Goal: Transaction & Acquisition: Obtain resource

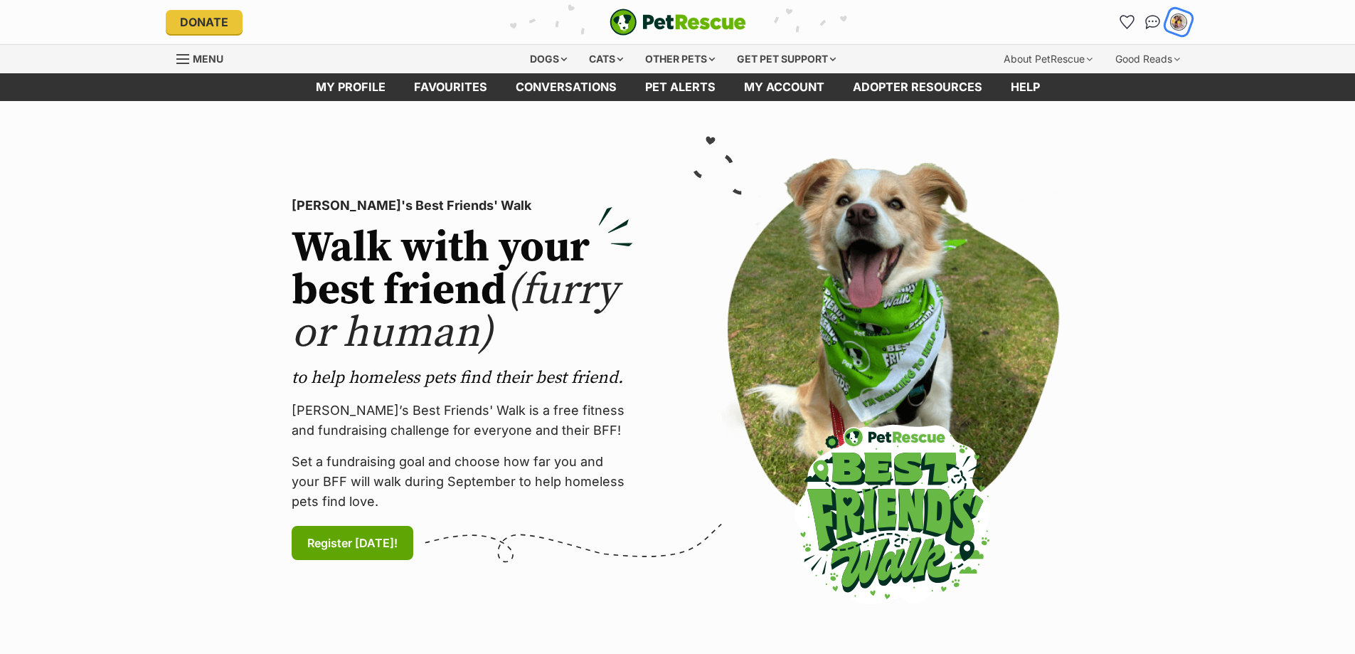
click at [1176, 21] on img "My account" at bounding box center [1178, 22] width 18 height 18
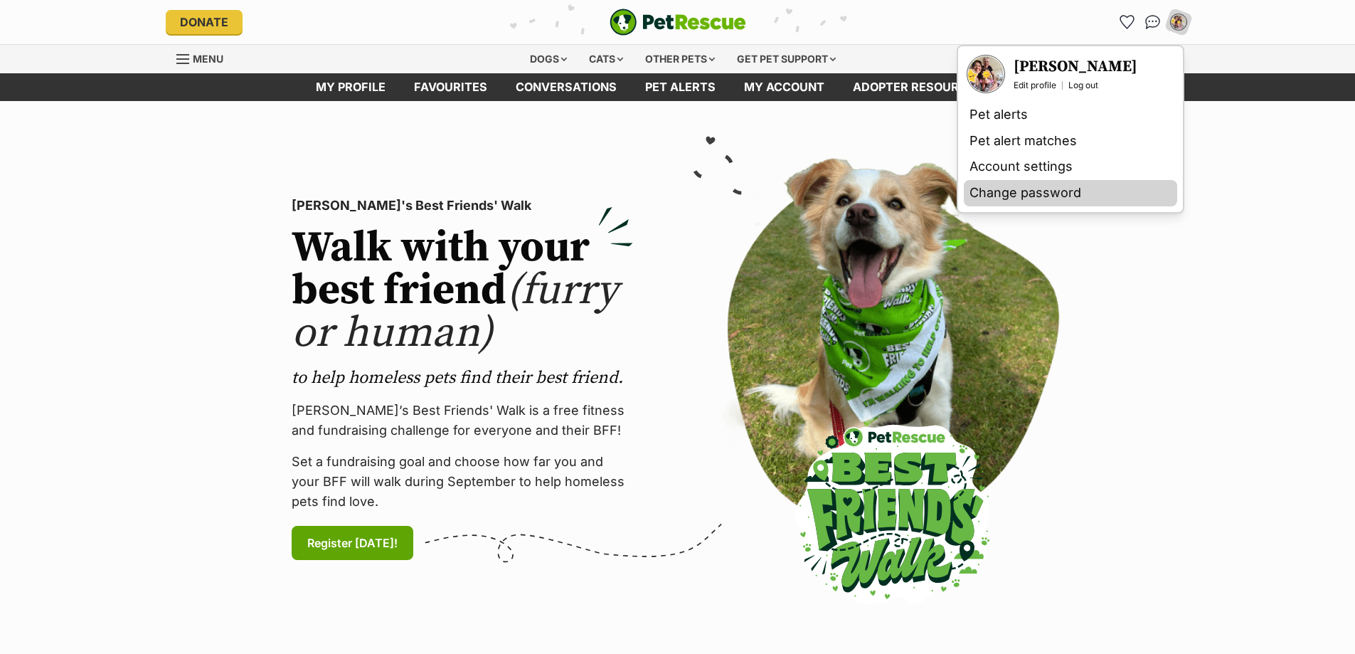
click at [1032, 193] on link "Change password" at bounding box center [1070, 193] width 213 height 26
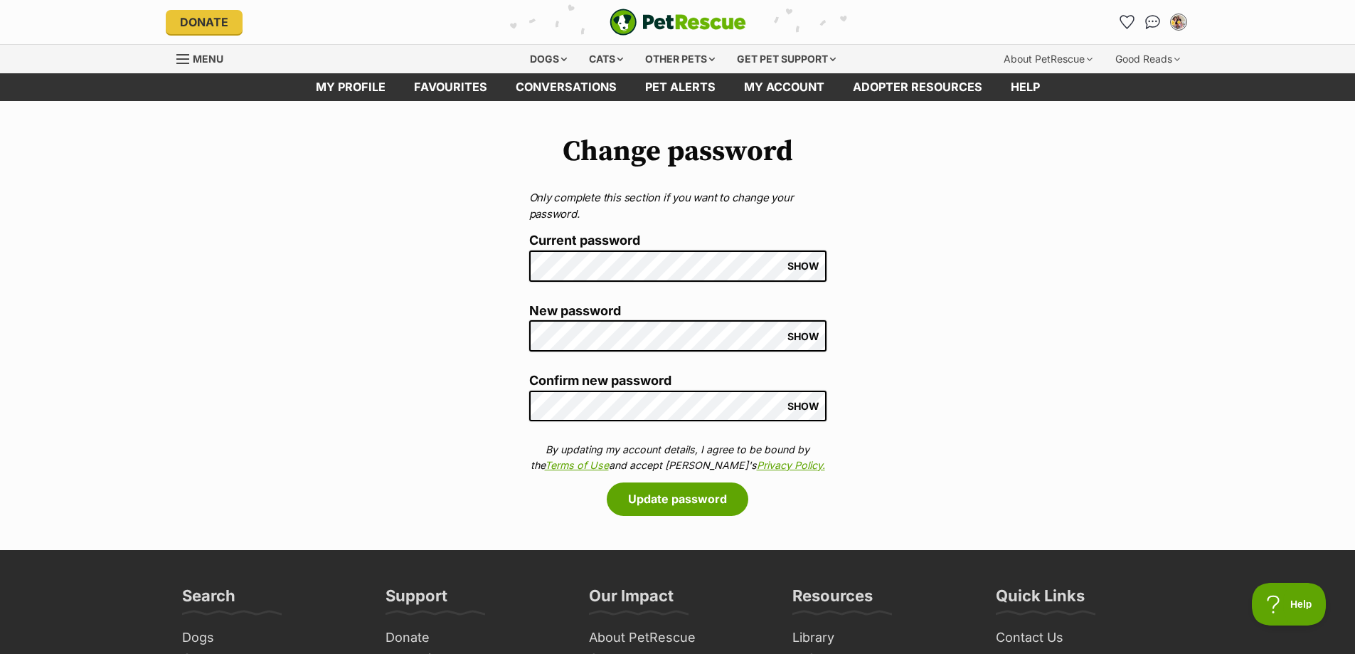
click at [514, 275] on div "Change password Only complete this section if you want to change your password.…" at bounding box center [677, 325] width 1355 height 381
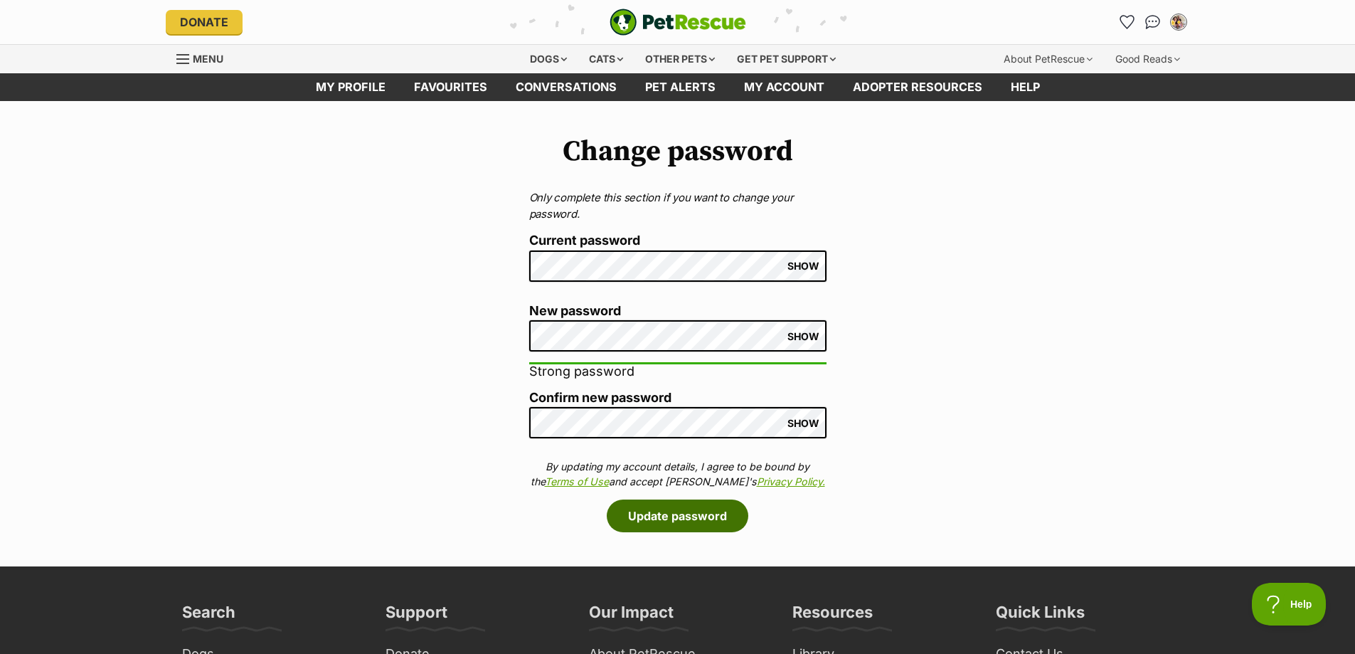
click at [716, 524] on button "Update password" at bounding box center [678, 515] width 142 height 33
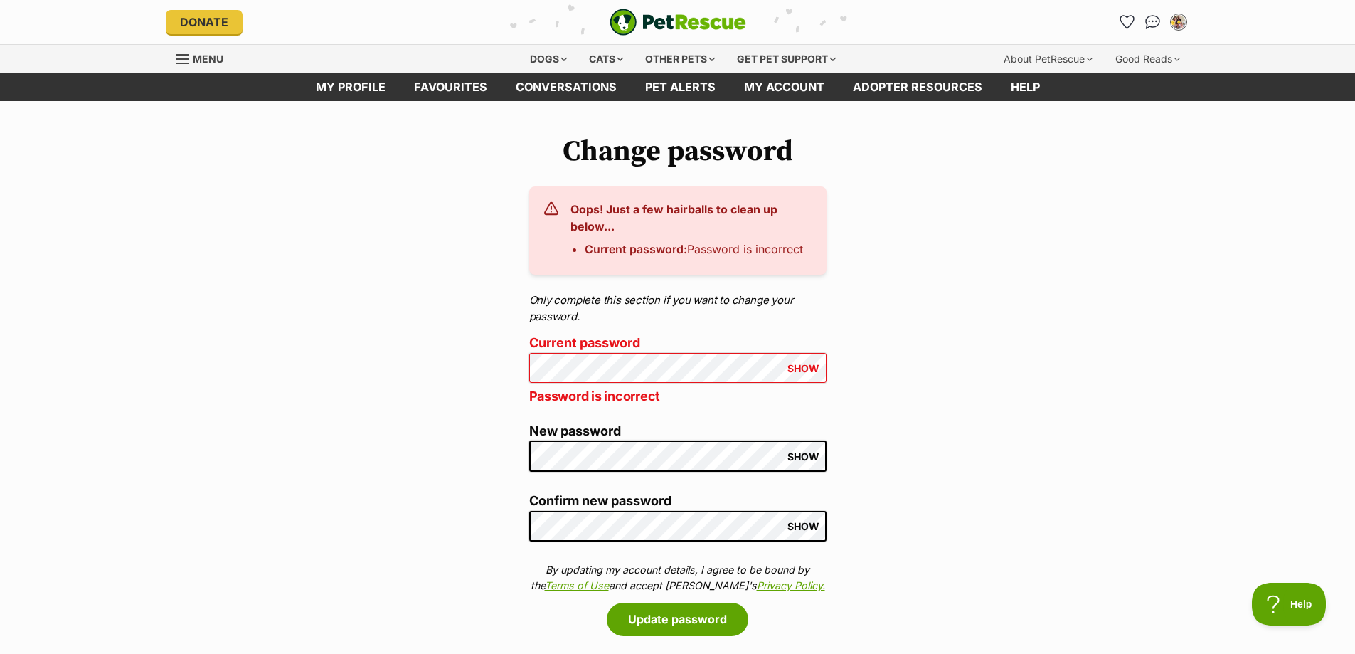
click at [487, 381] on div "Change password Oops! Just a few hairballs to clean up below... Current passwor…" at bounding box center [677, 385] width 1355 height 501
click at [607, 603] on button "Update password" at bounding box center [678, 619] width 142 height 33
click at [808, 371] on span "SHOW" at bounding box center [803, 368] width 32 height 11
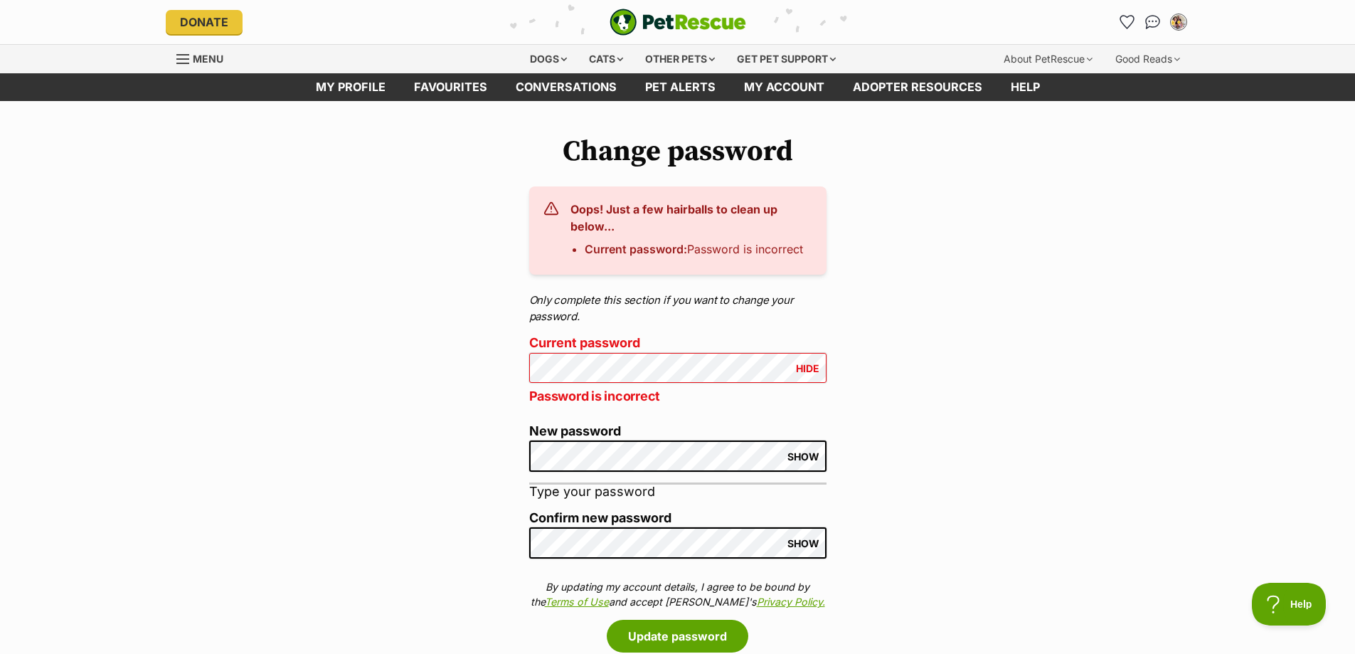
click at [661, 388] on p "Password is incorrect" at bounding box center [677, 395] width 297 height 19
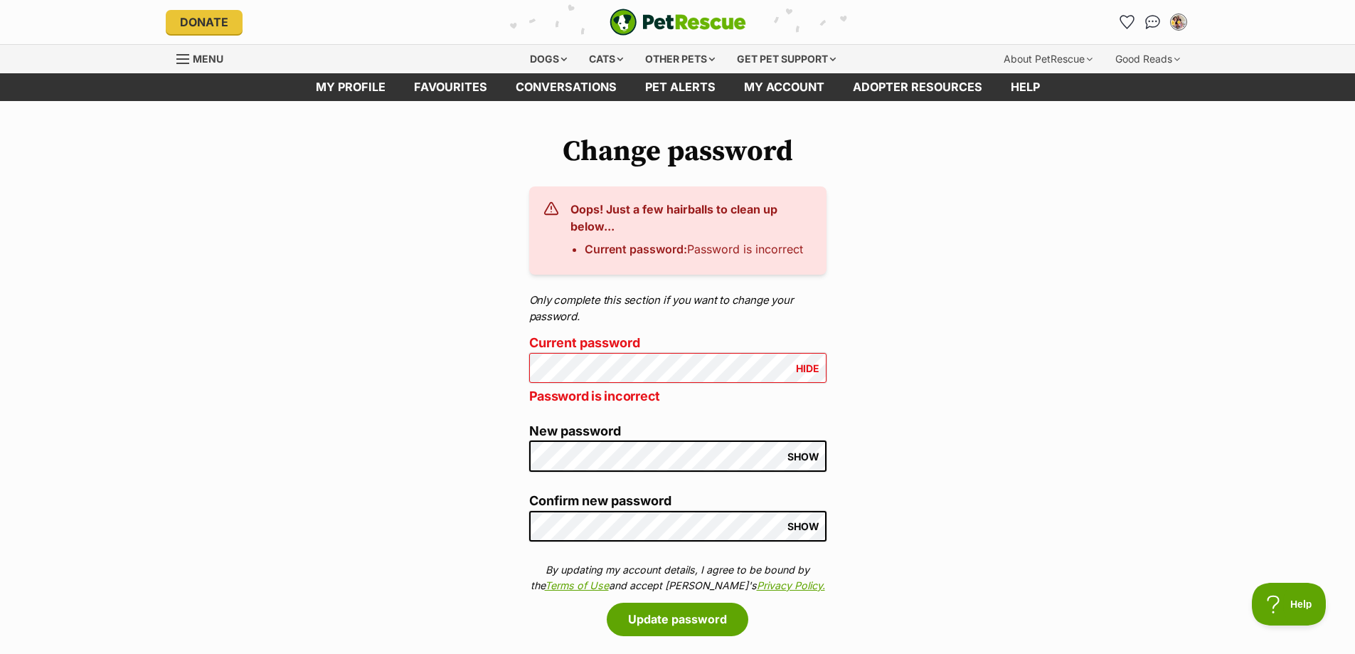
click at [824, 424] on label "New password" at bounding box center [677, 431] width 297 height 15
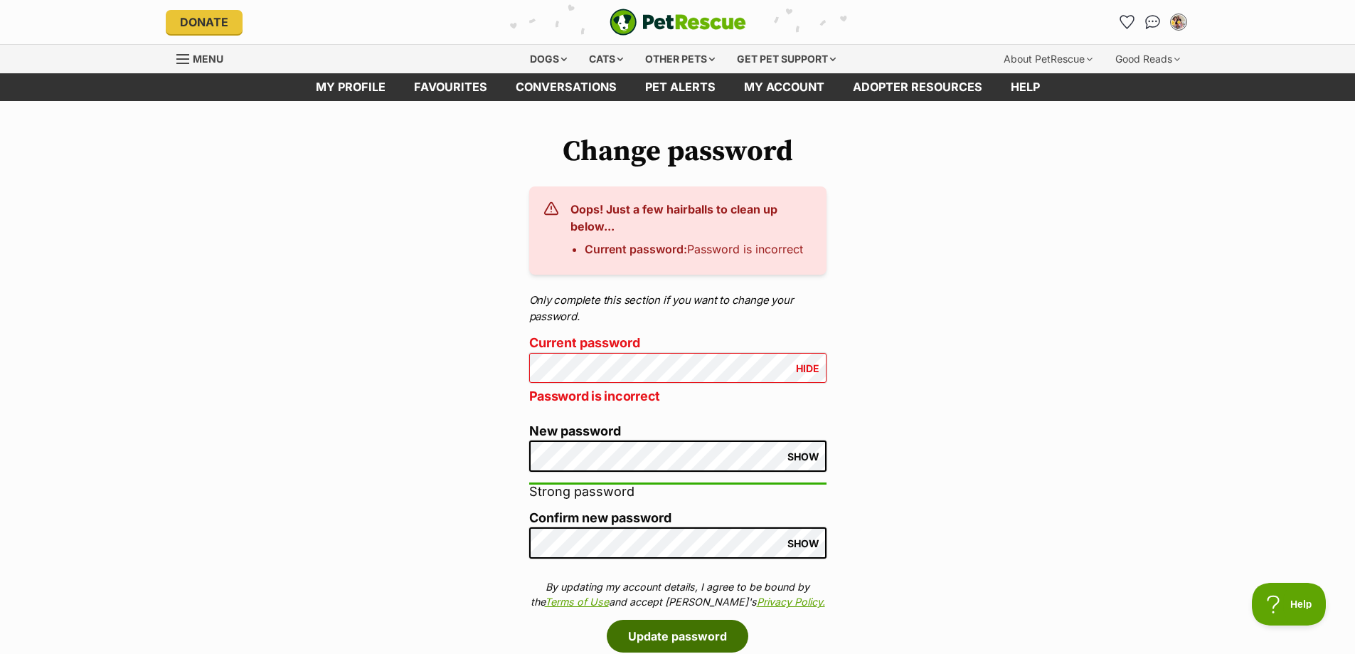
click at [672, 636] on button "Update password" at bounding box center [678, 636] width 142 height 33
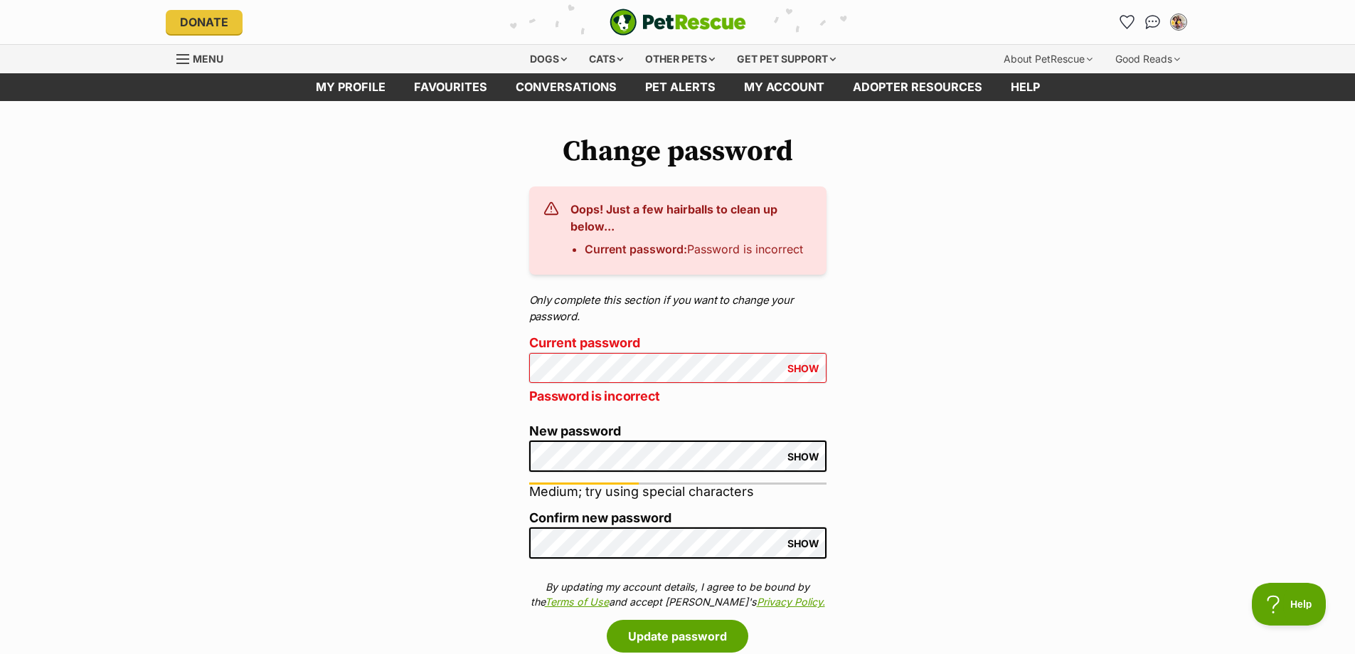
click at [489, 450] on div "Change password Oops! Just a few hairballs to clean up below... Current passwor…" at bounding box center [677, 394] width 1355 height 518
click at [499, 544] on div "Change password Oops! Just a few hairballs to clean up below... Current passwor…" at bounding box center [677, 394] width 1355 height 518
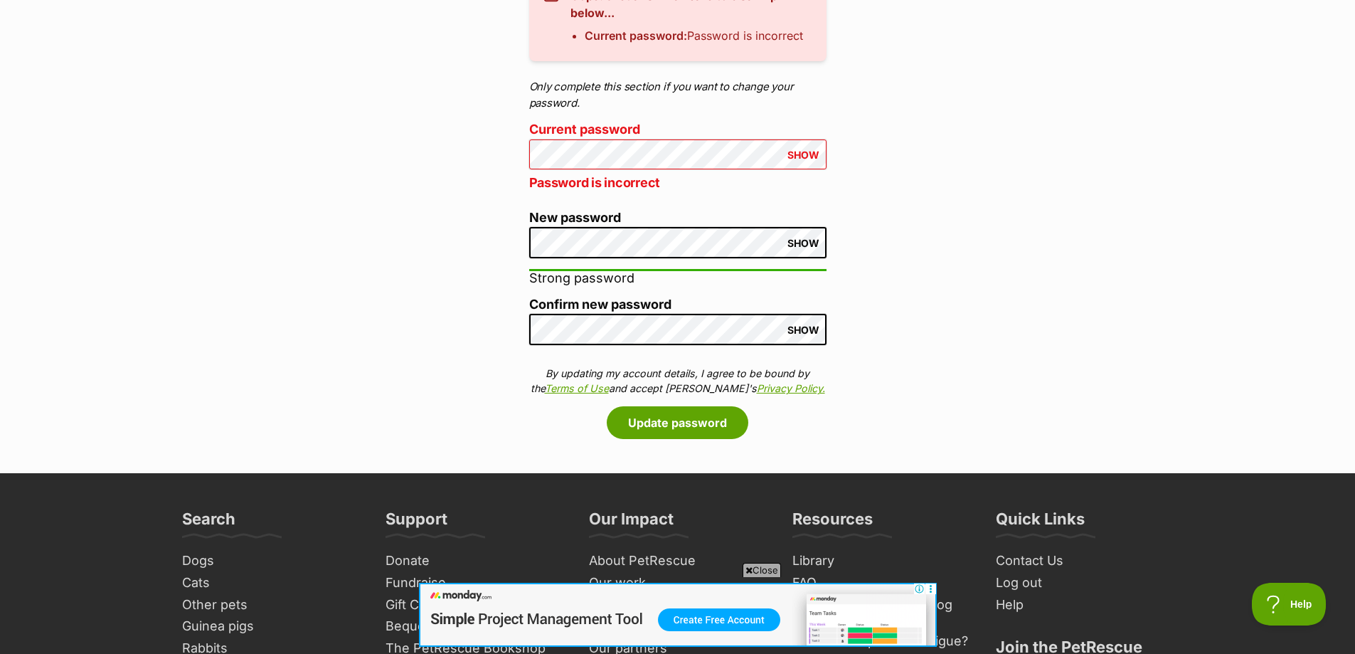
scroll to position [285, 0]
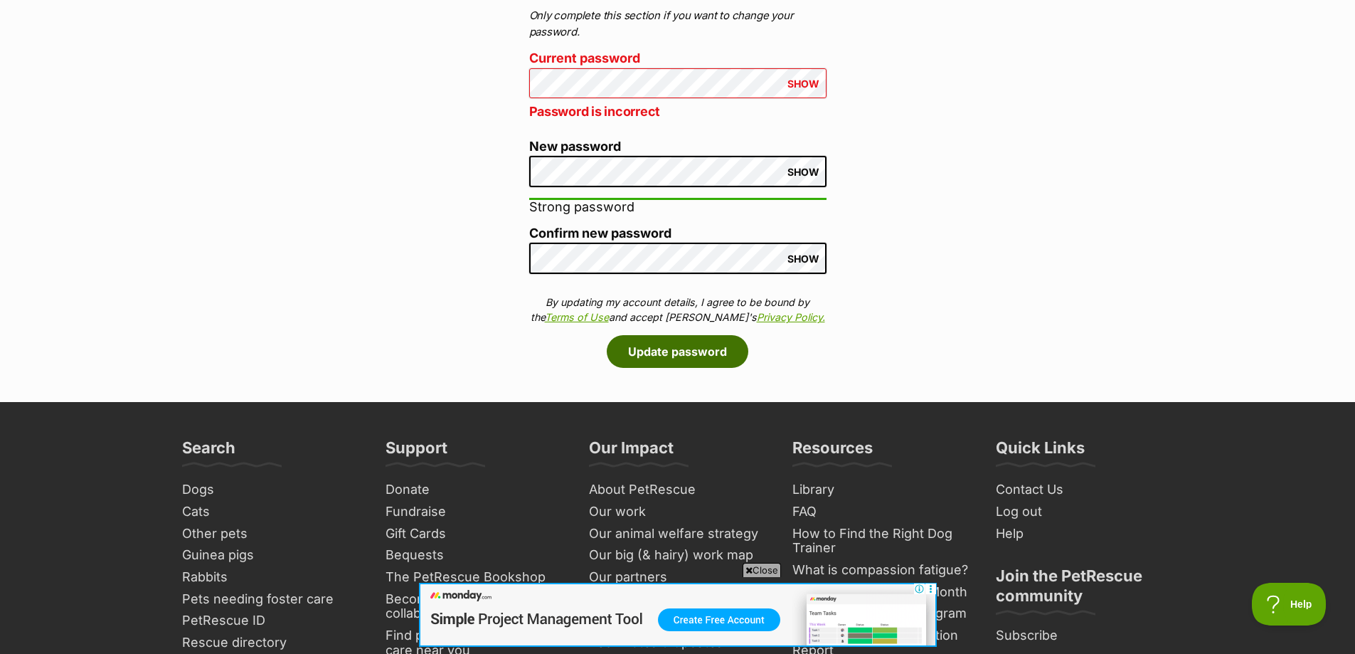
click at [696, 355] on button "Update password" at bounding box center [678, 351] width 142 height 33
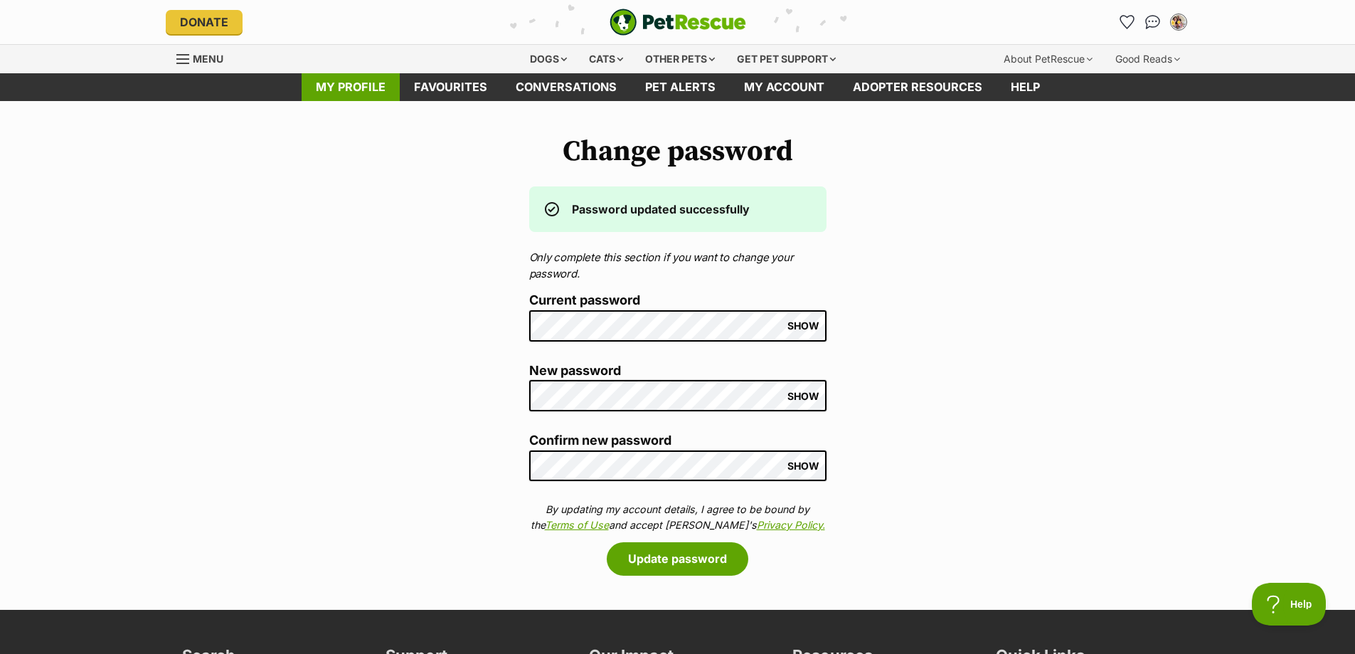
click at [362, 91] on link "My profile" at bounding box center [351, 87] width 98 height 28
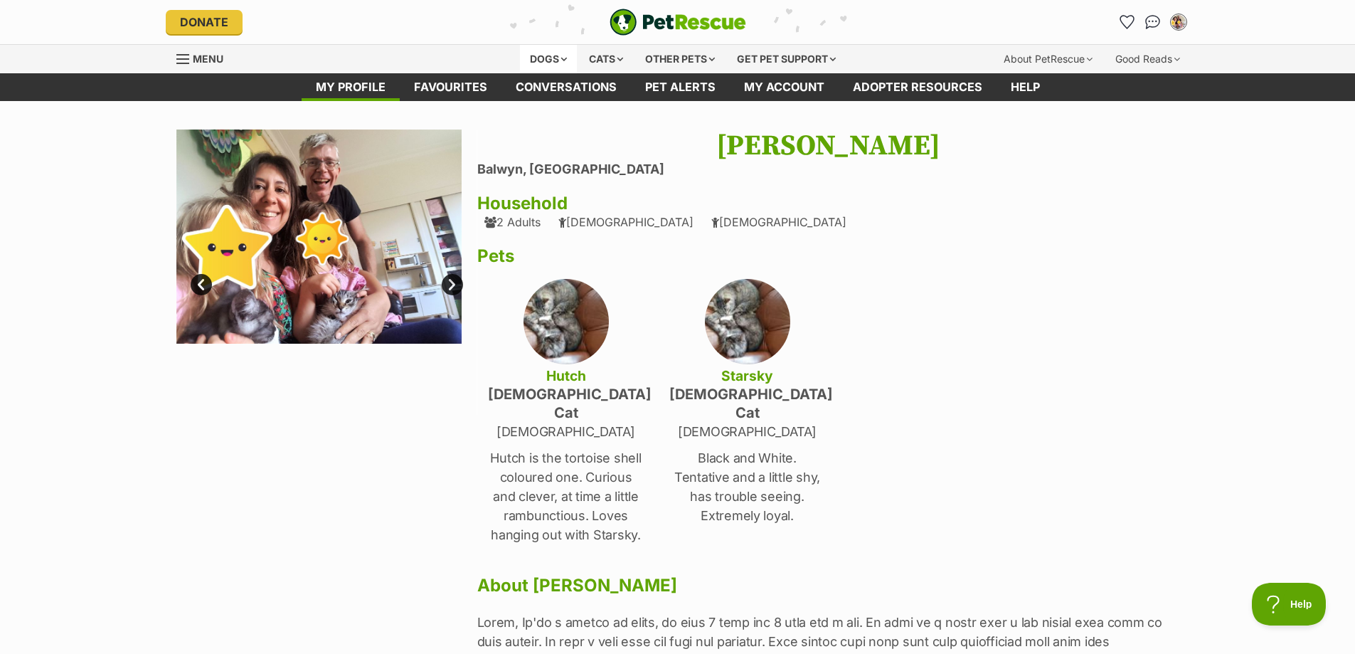
click at [546, 57] on div "Dogs" at bounding box center [548, 59] width 57 height 28
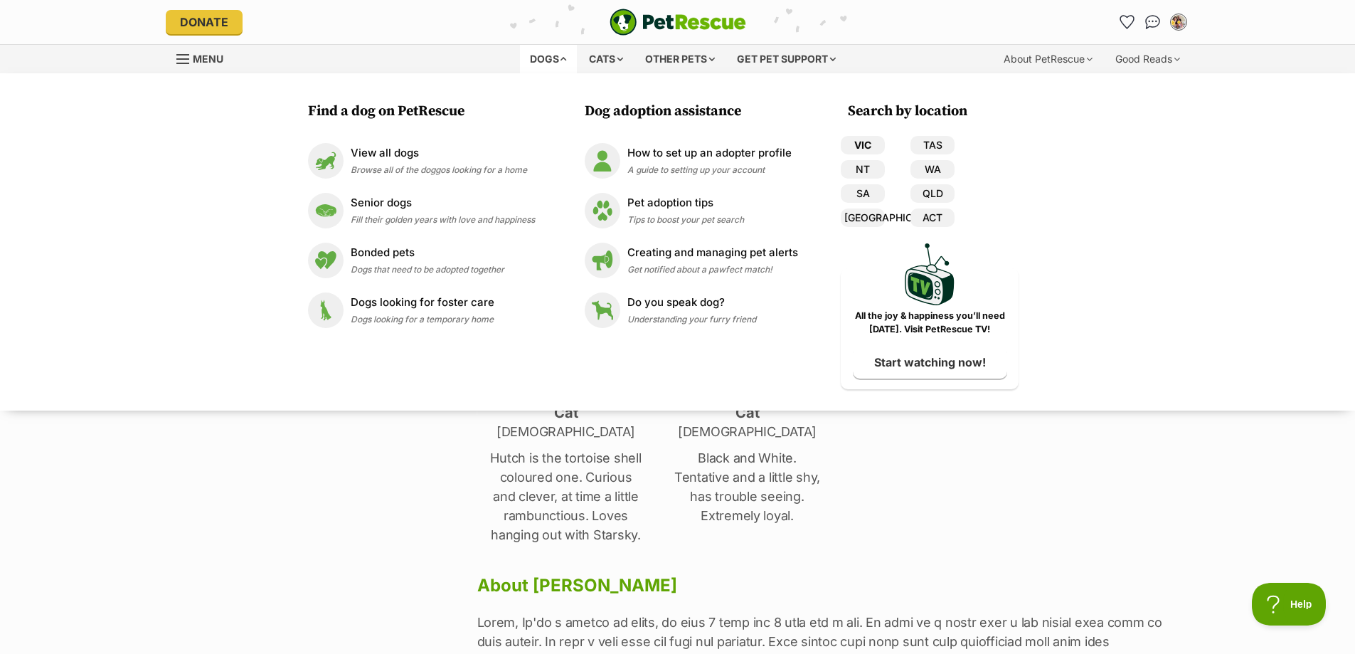
click at [865, 142] on link "VIC" at bounding box center [863, 145] width 44 height 18
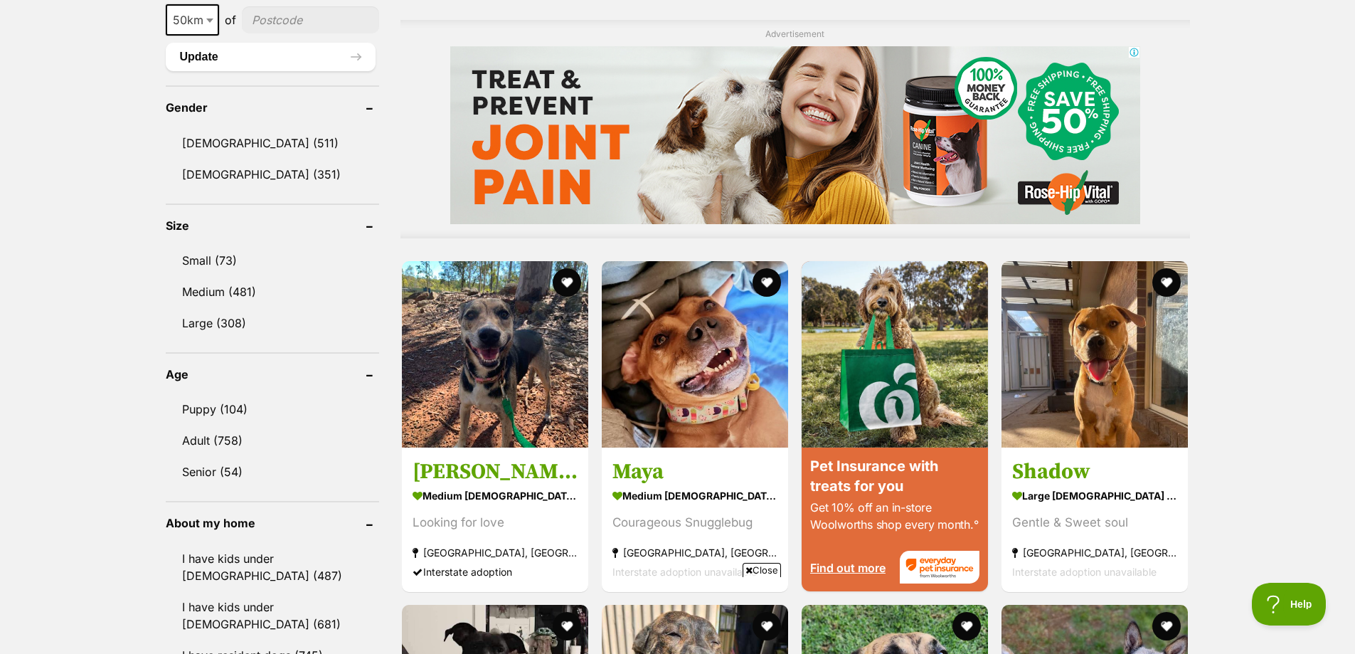
scroll to position [1280, 0]
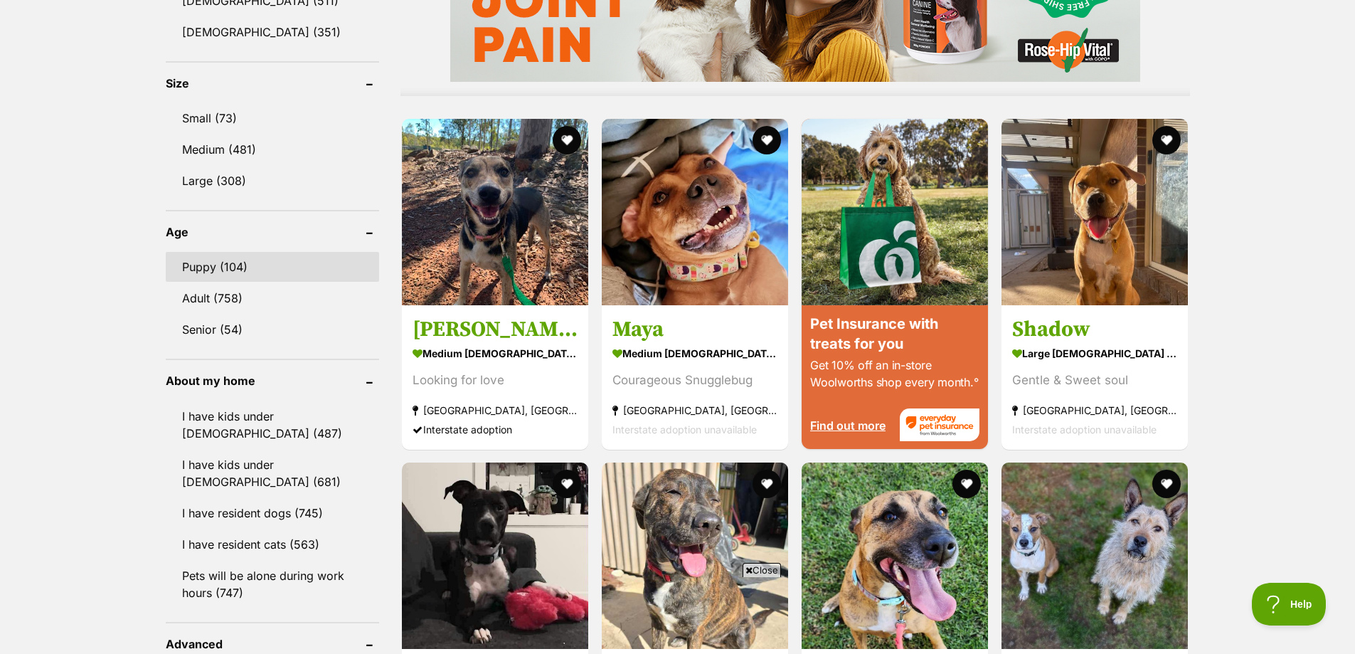
click at [221, 265] on link "Puppy (104)" at bounding box center [272, 267] width 213 height 30
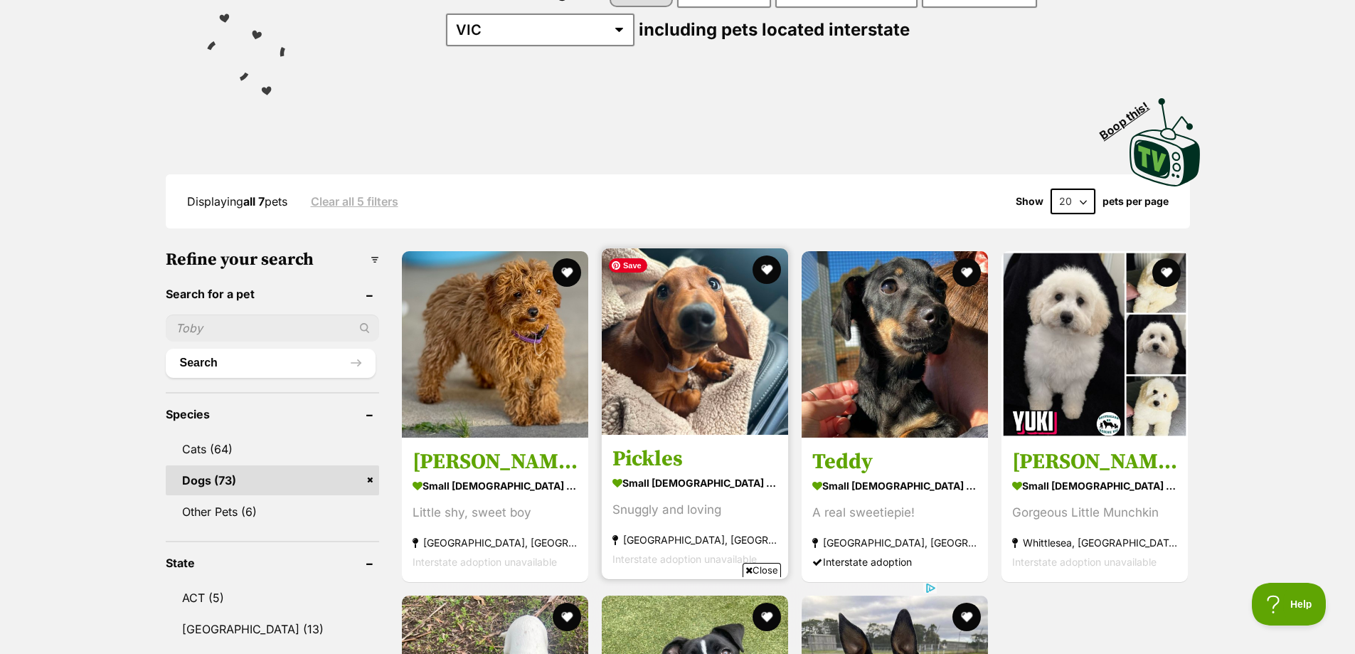
click at [704, 377] on img at bounding box center [695, 341] width 186 height 186
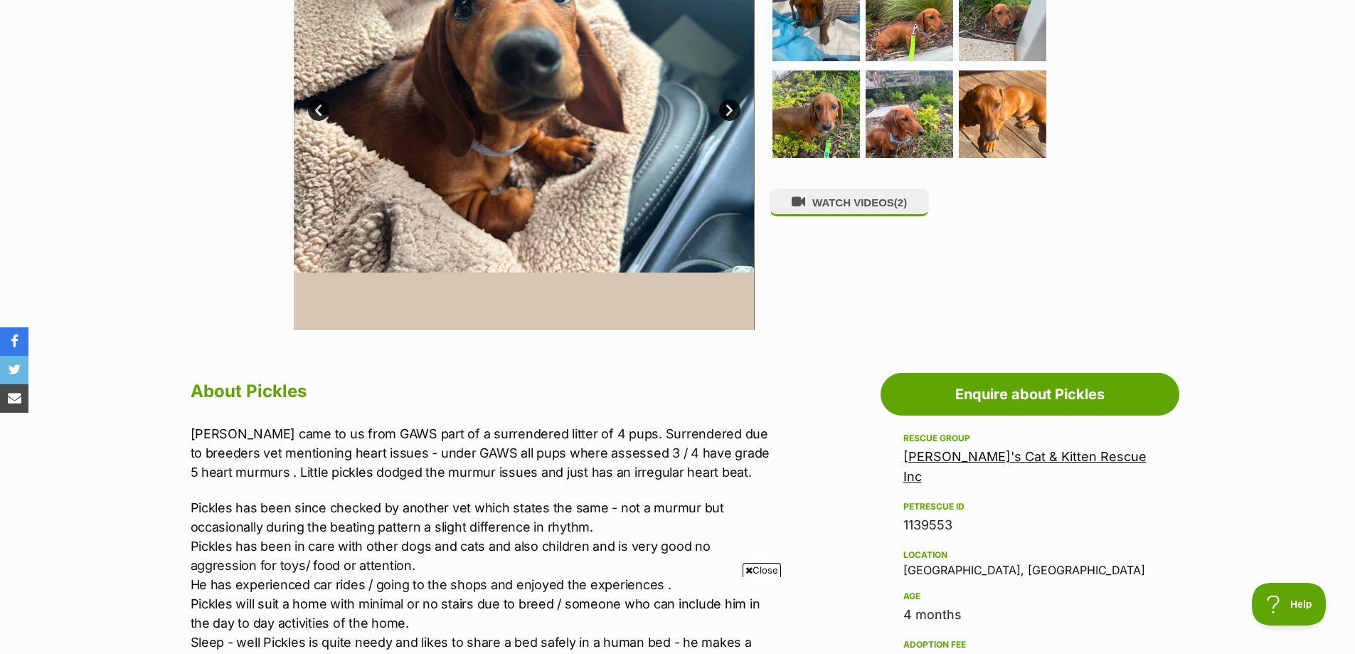
scroll to position [285, 0]
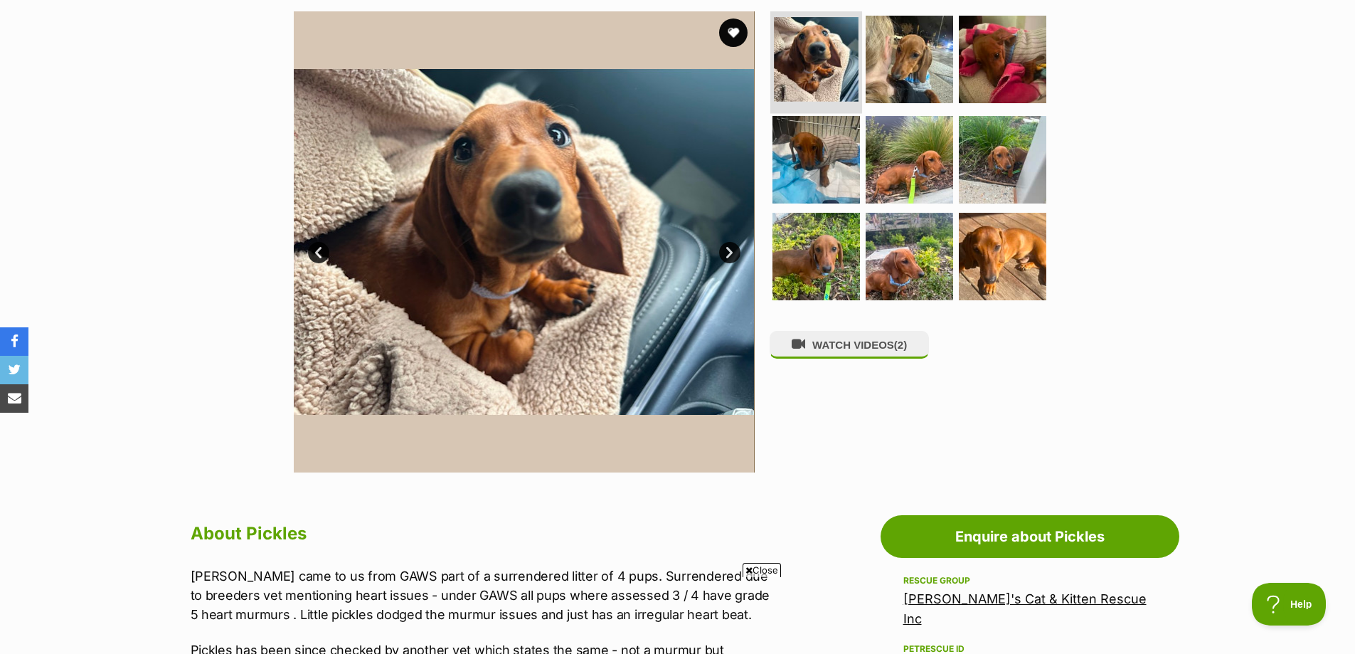
click at [835, 73] on img at bounding box center [816, 59] width 85 height 85
click at [920, 53] on img at bounding box center [910, 59] width 92 height 92
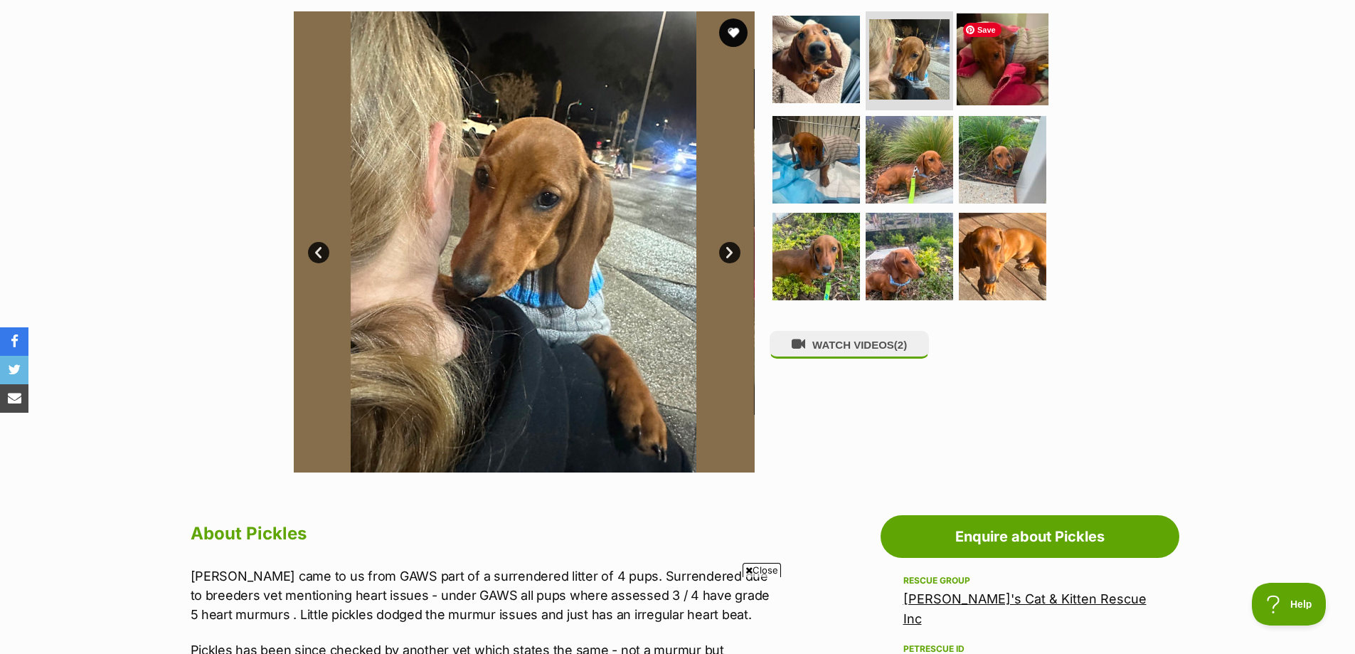
click at [994, 58] on img at bounding box center [1003, 59] width 92 height 92
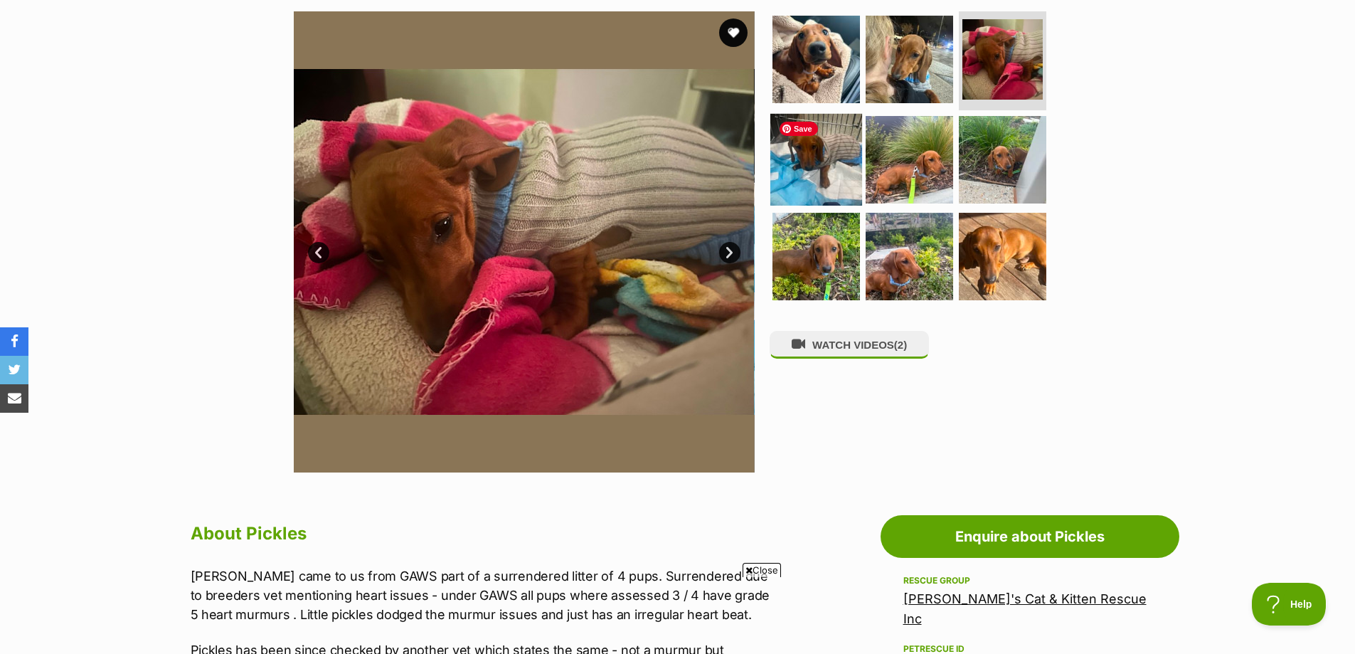
click at [827, 148] on img at bounding box center [816, 160] width 92 height 92
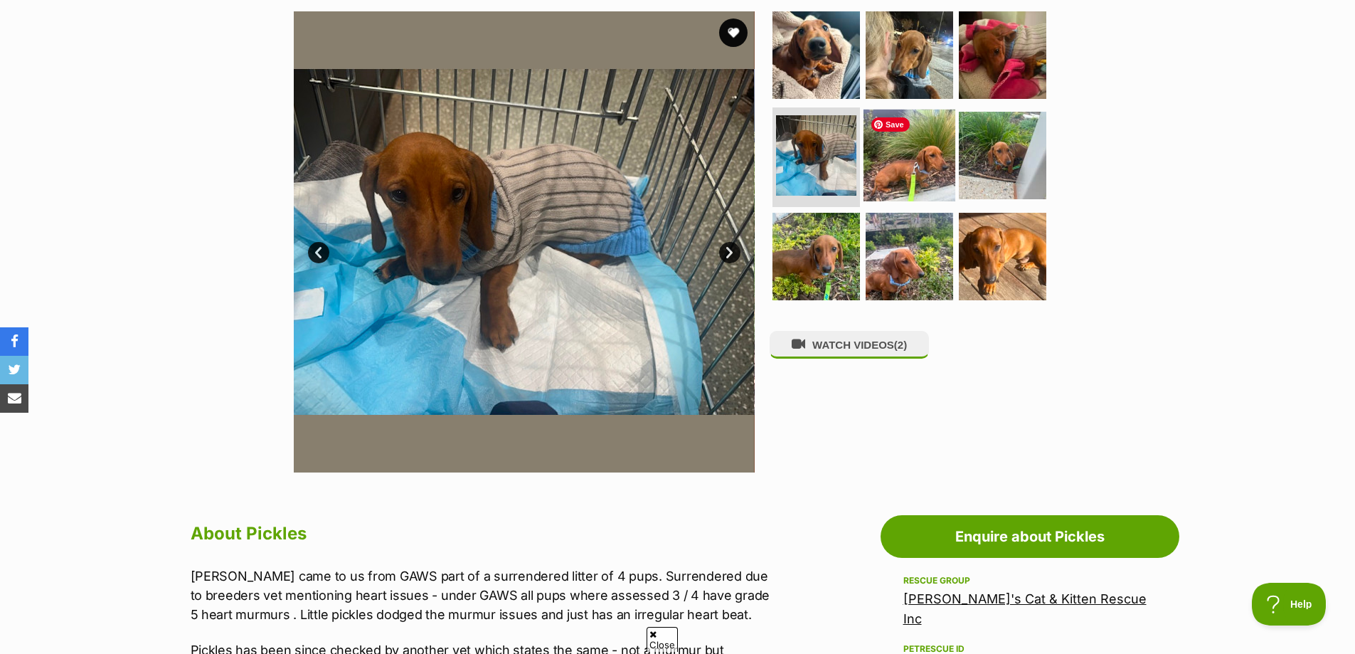
click at [893, 154] on img at bounding box center [910, 156] width 92 height 92
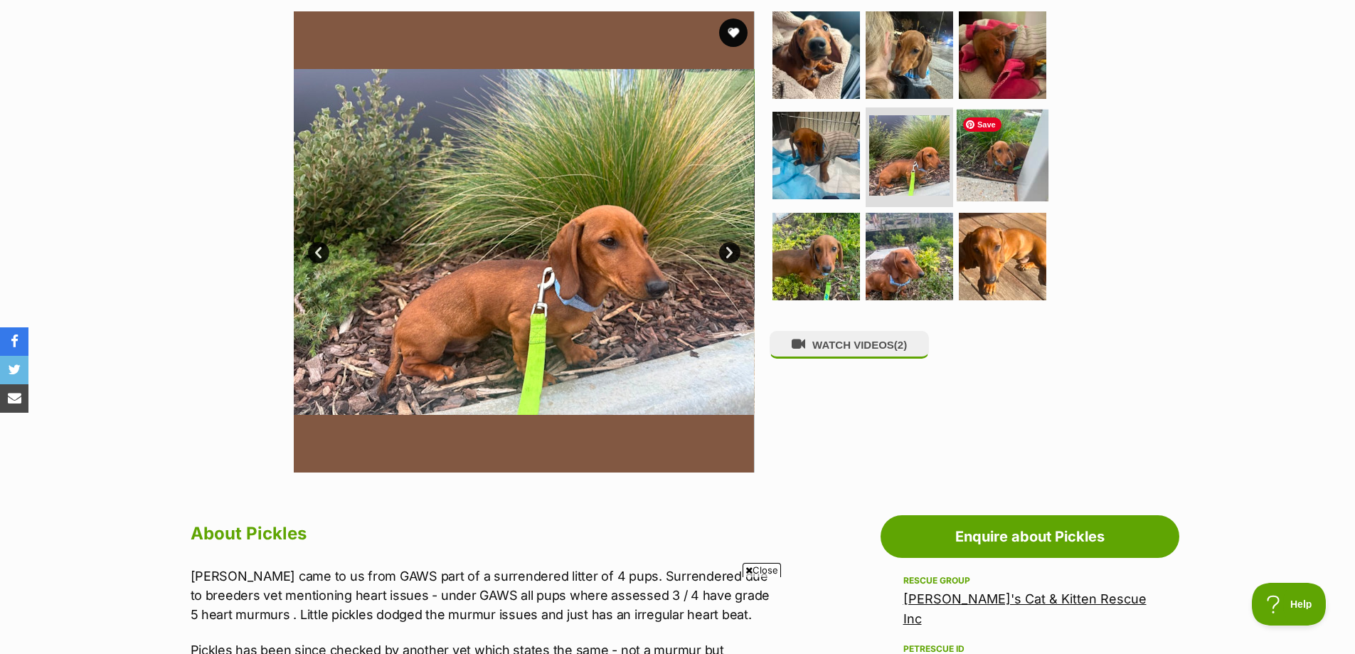
click at [986, 159] on img at bounding box center [1003, 156] width 92 height 92
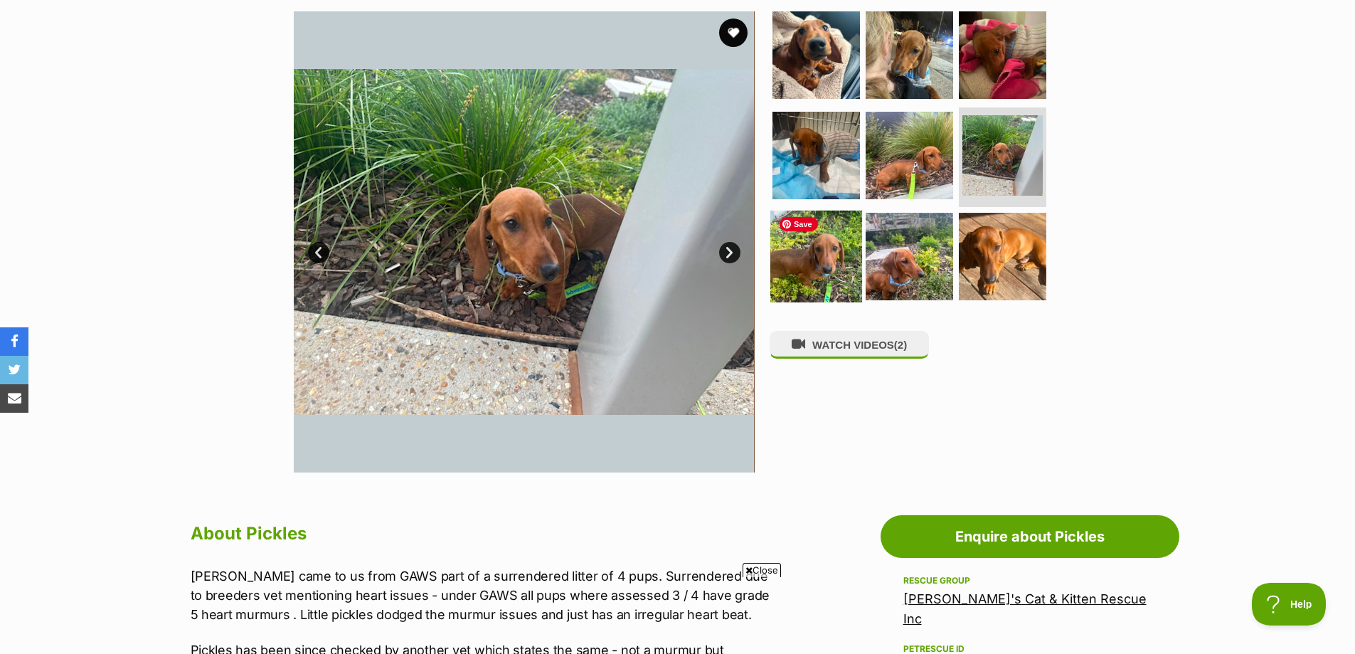
click at [827, 245] on img at bounding box center [816, 257] width 92 height 92
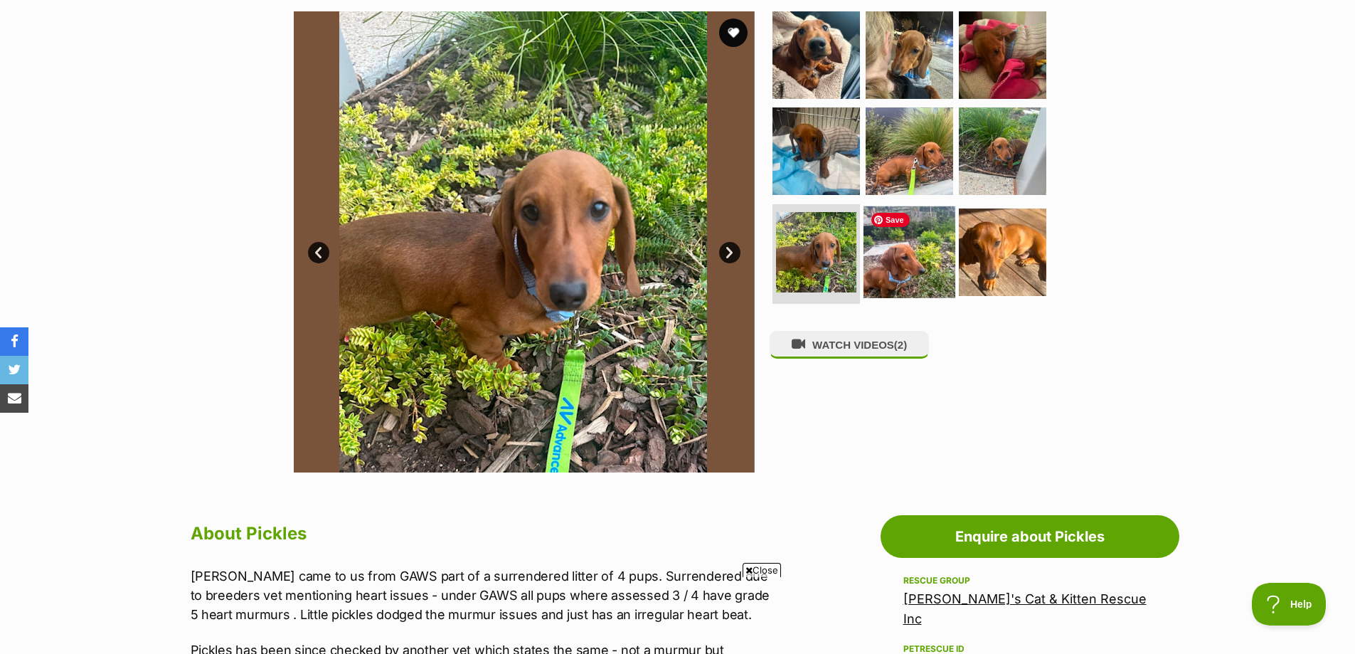
click at [897, 252] on img at bounding box center [910, 252] width 92 height 92
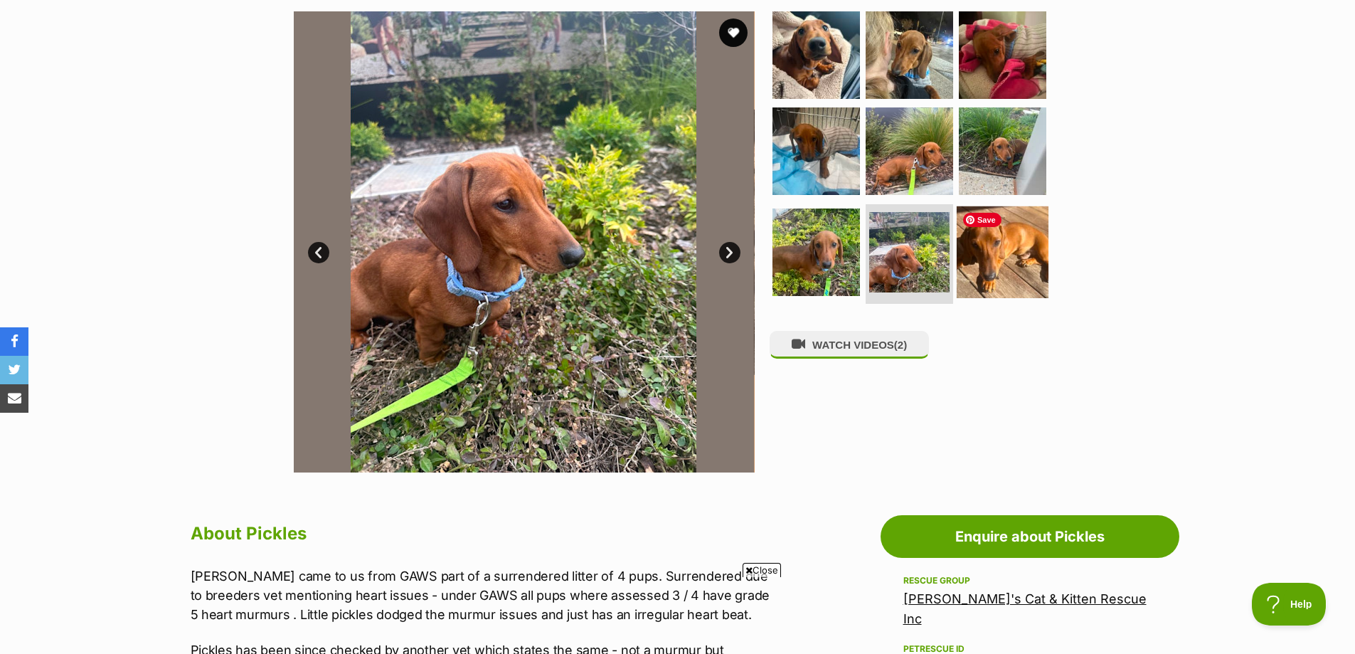
click at [984, 258] on img at bounding box center [1003, 252] width 92 height 92
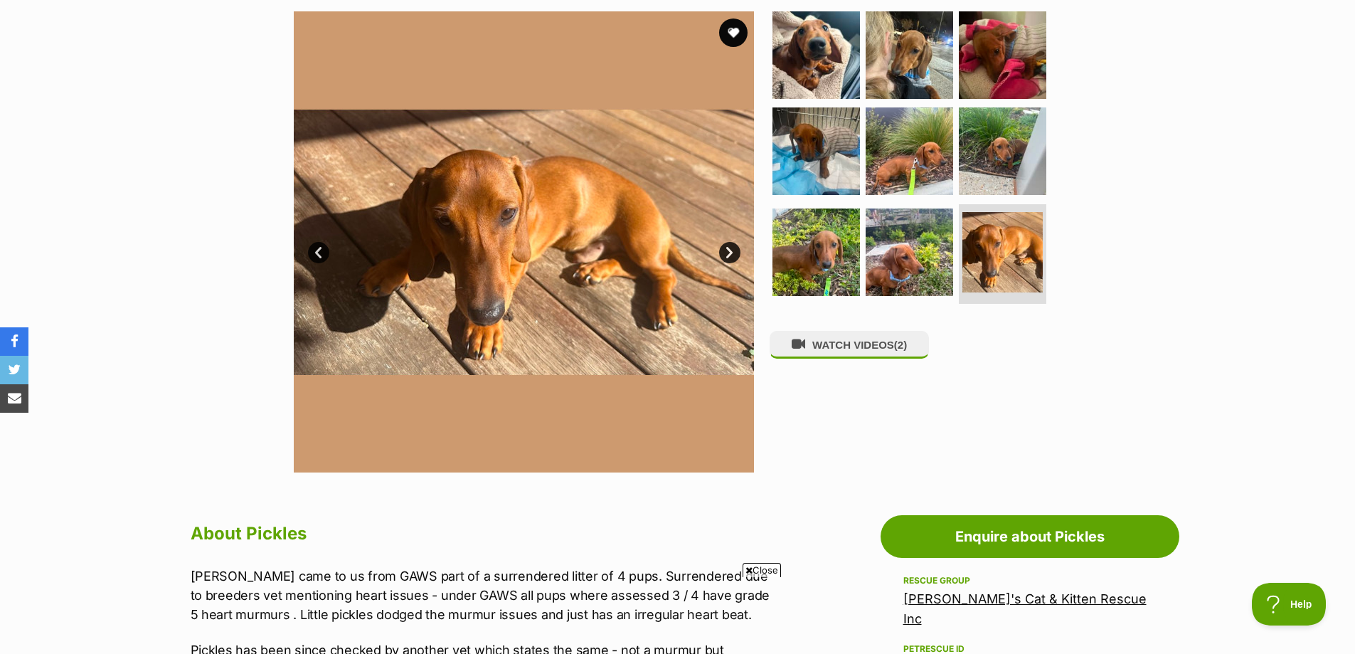
click at [733, 256] on link "Next" at bounding box center [729, 252] width 21 height 21
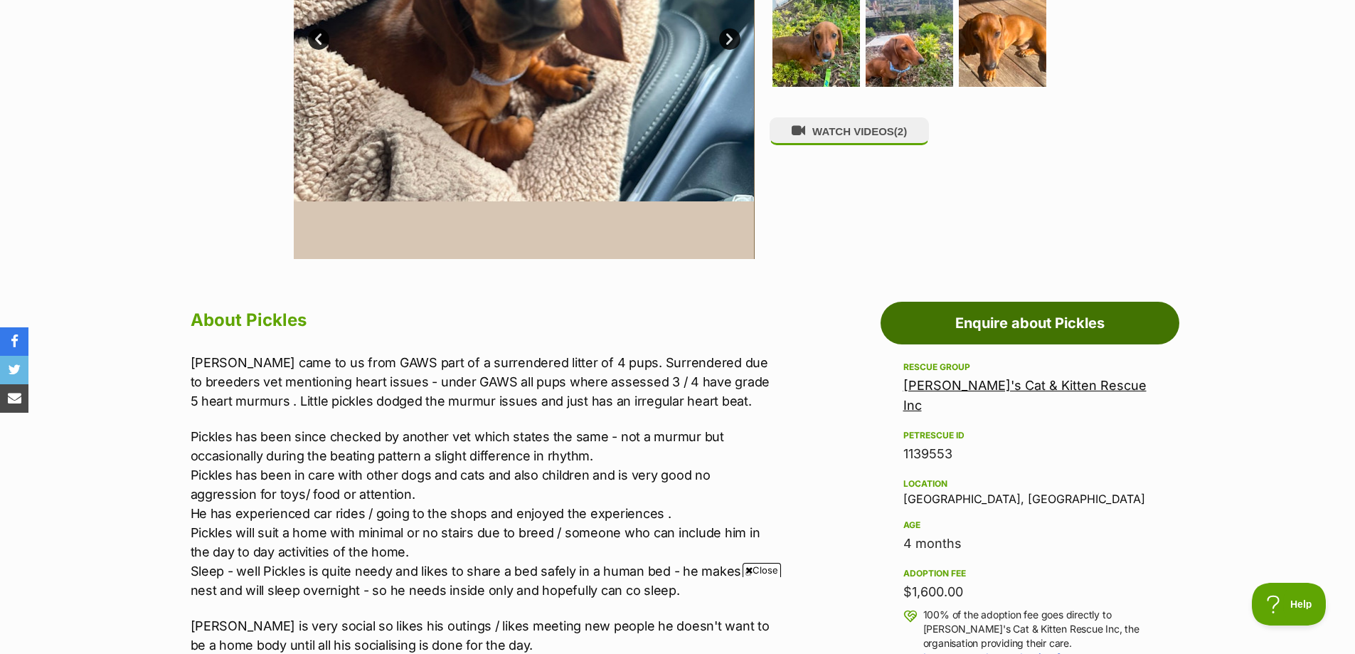
click at [943, 324] on link "Enquire about Pickles" at bounding box center [1030, 323] width 299 height 43
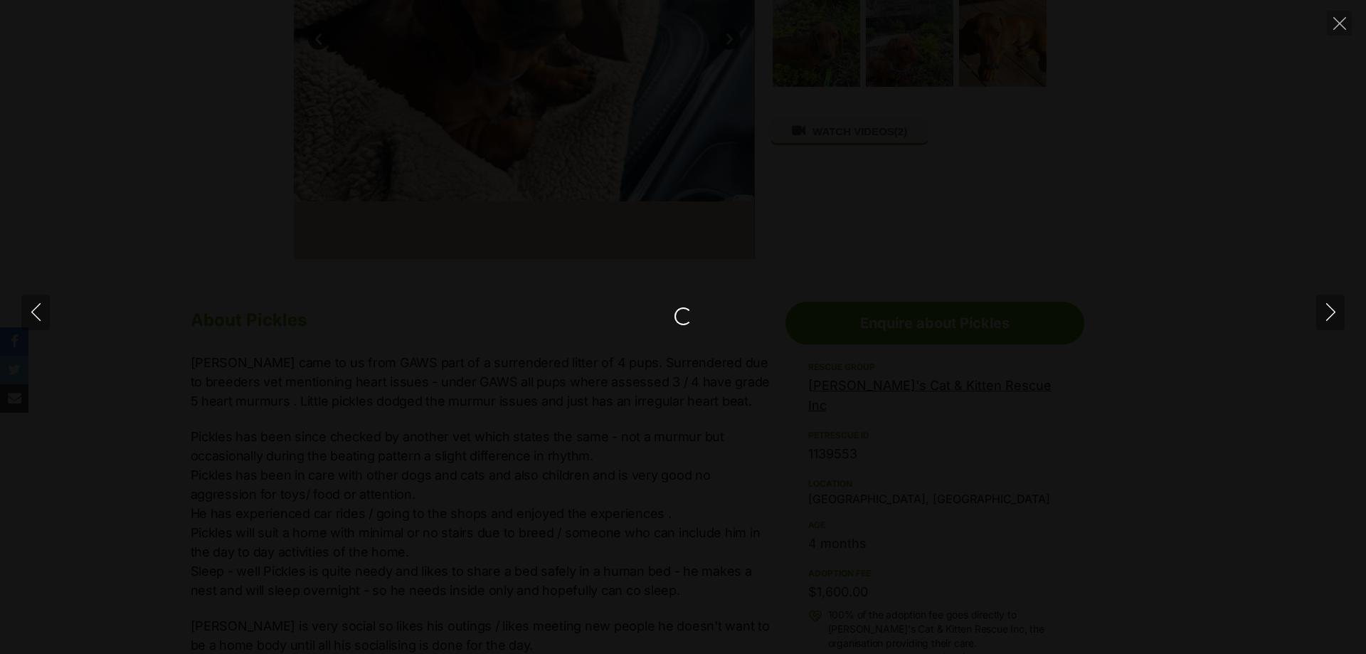
scroll to position [498, 0]
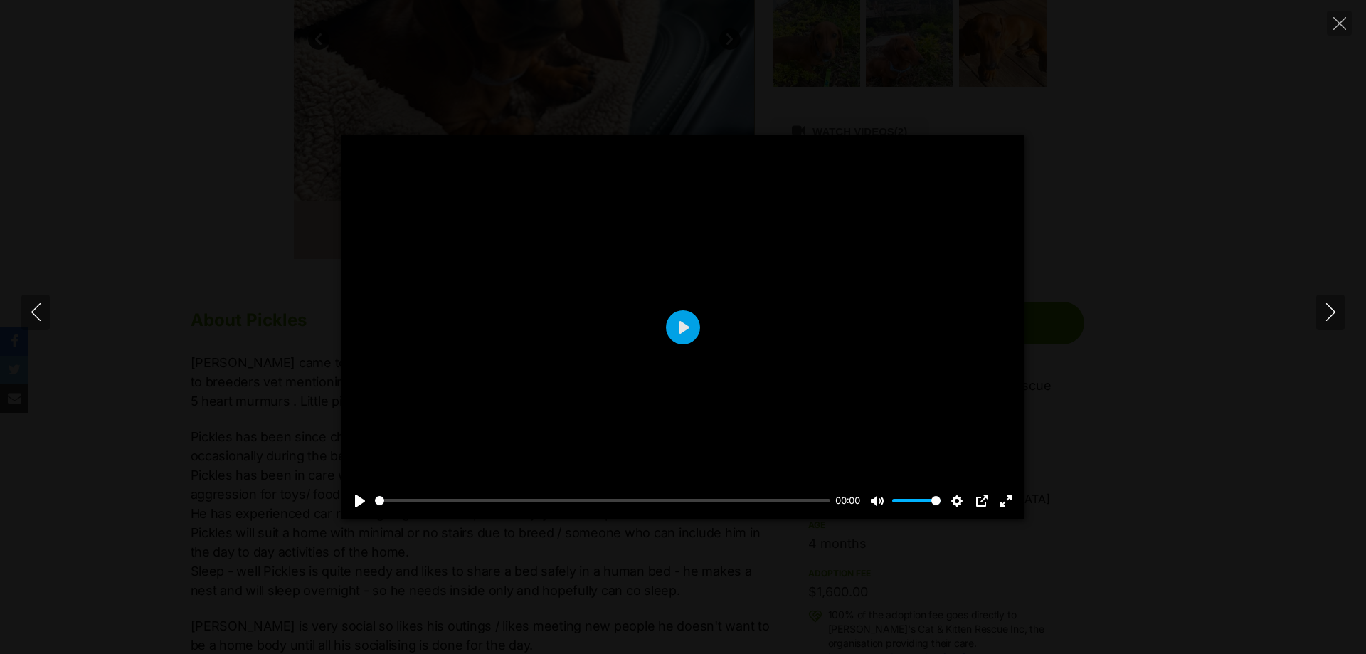
type input "1"
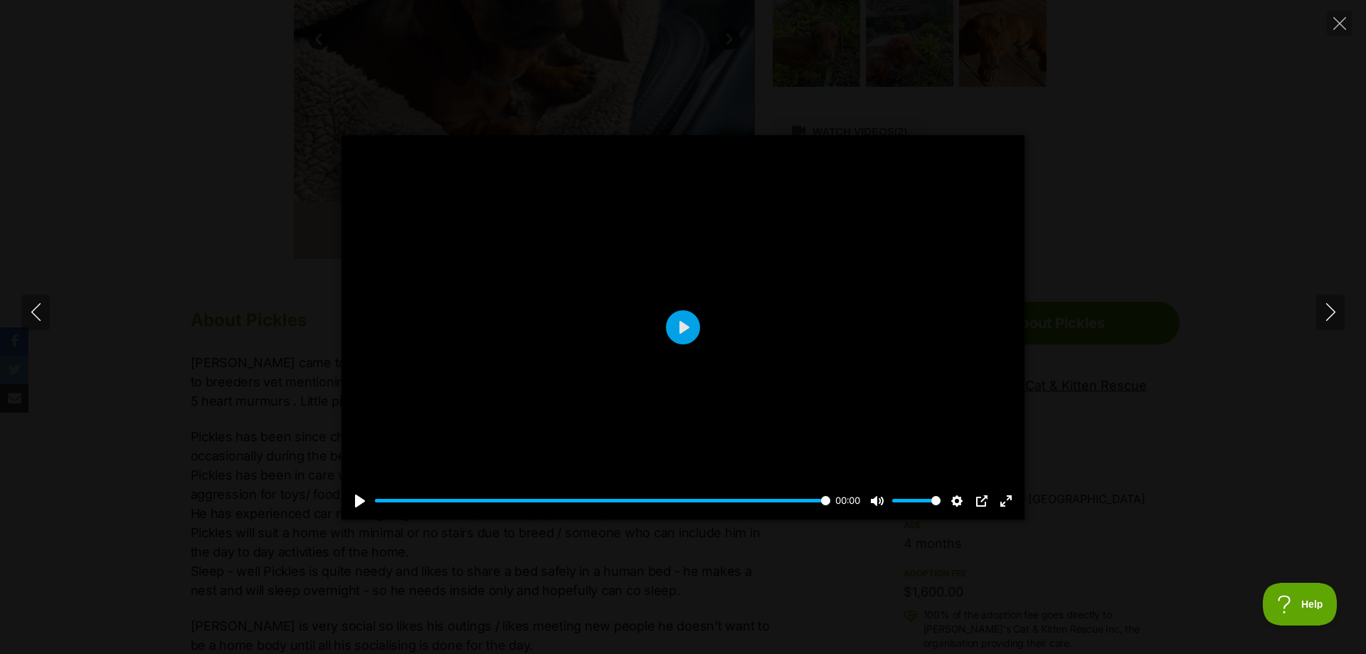
scroll to position [0, 0]
click at [684, 325] on button "Play" at bounding box center [683, 327] width 34 height 34
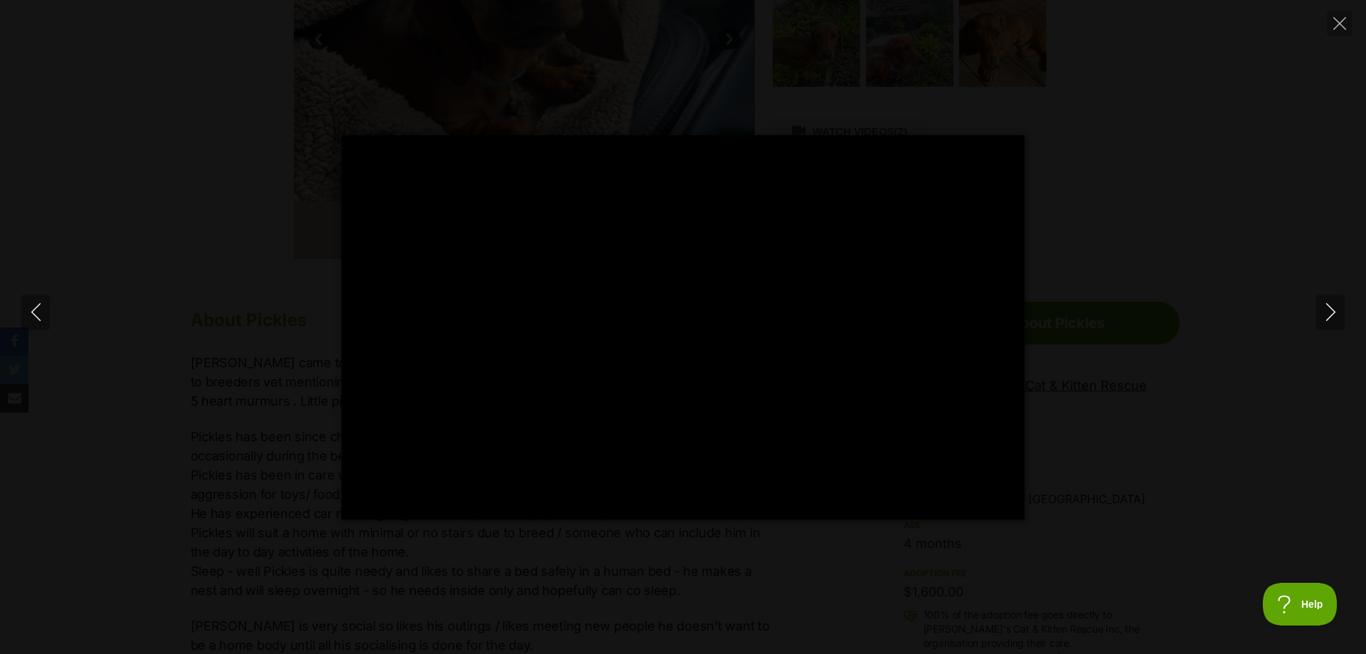
type input "100"
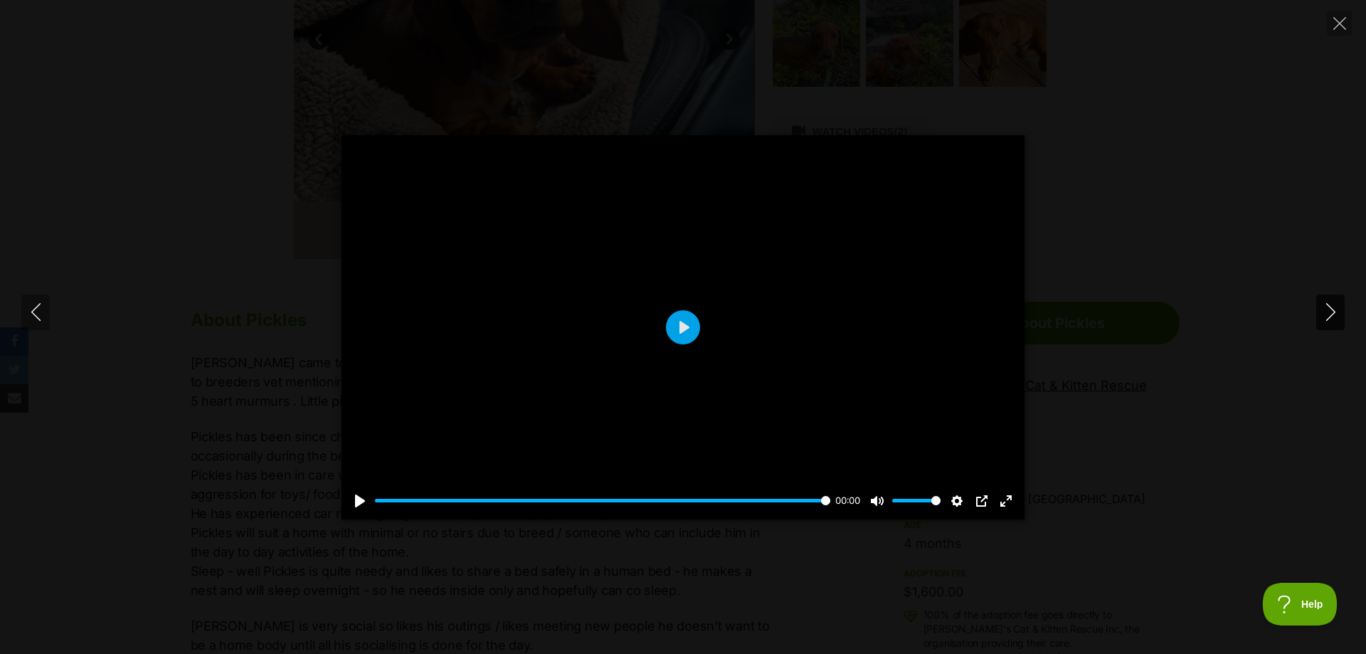
click at [1327, 317] on icon "Next" at bounding box center [1331, 312] width 18 height 18
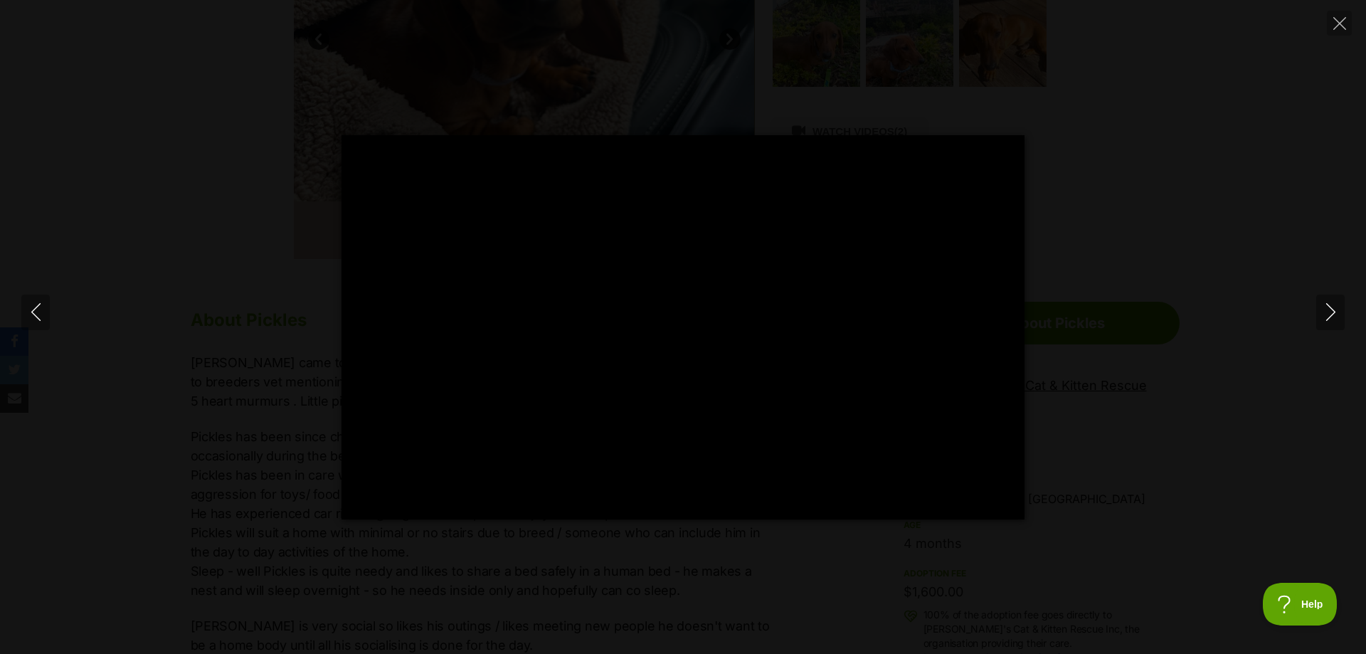
type input "100"
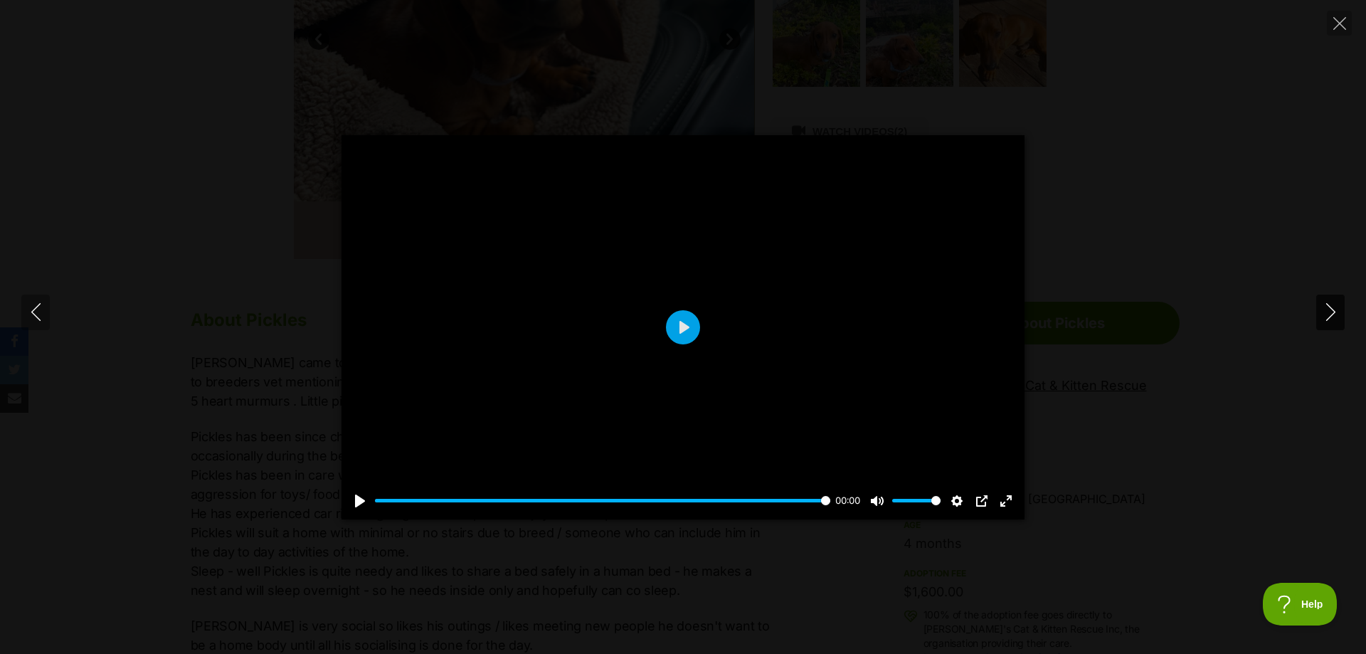
click at [1331, 324] on button "Next" at bounding box center [1330, 312] width 28 height 36
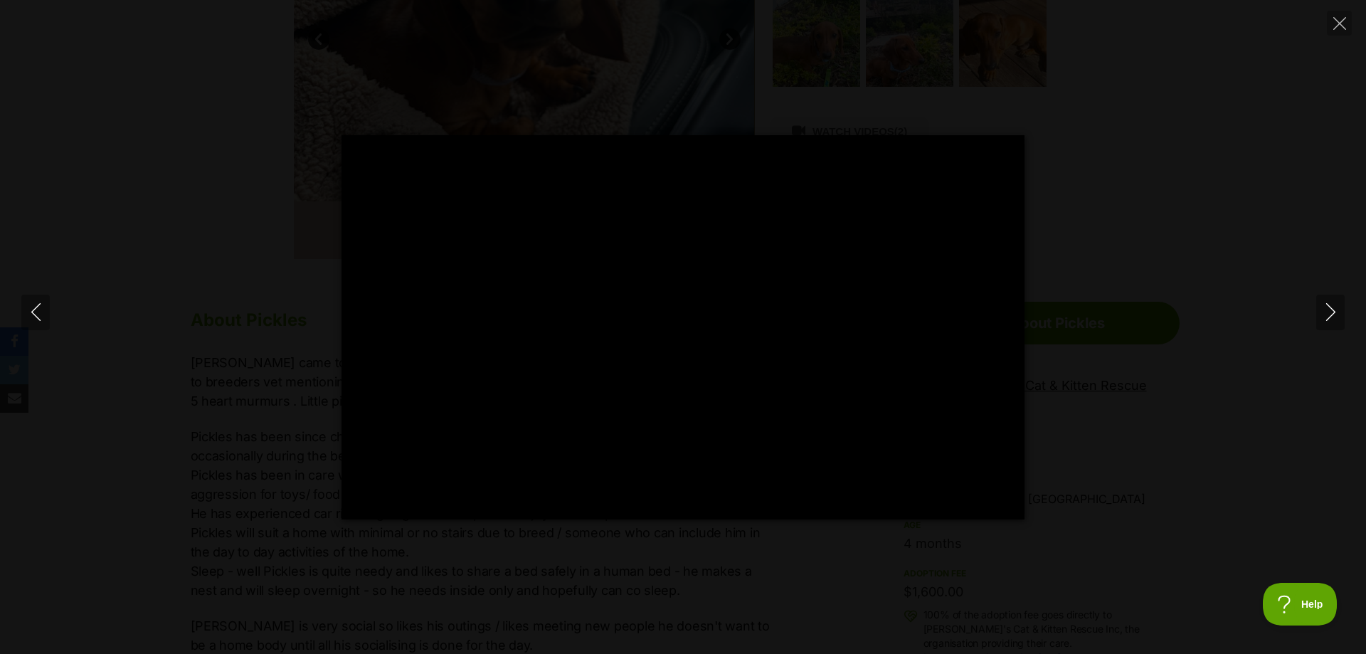
type input "100"
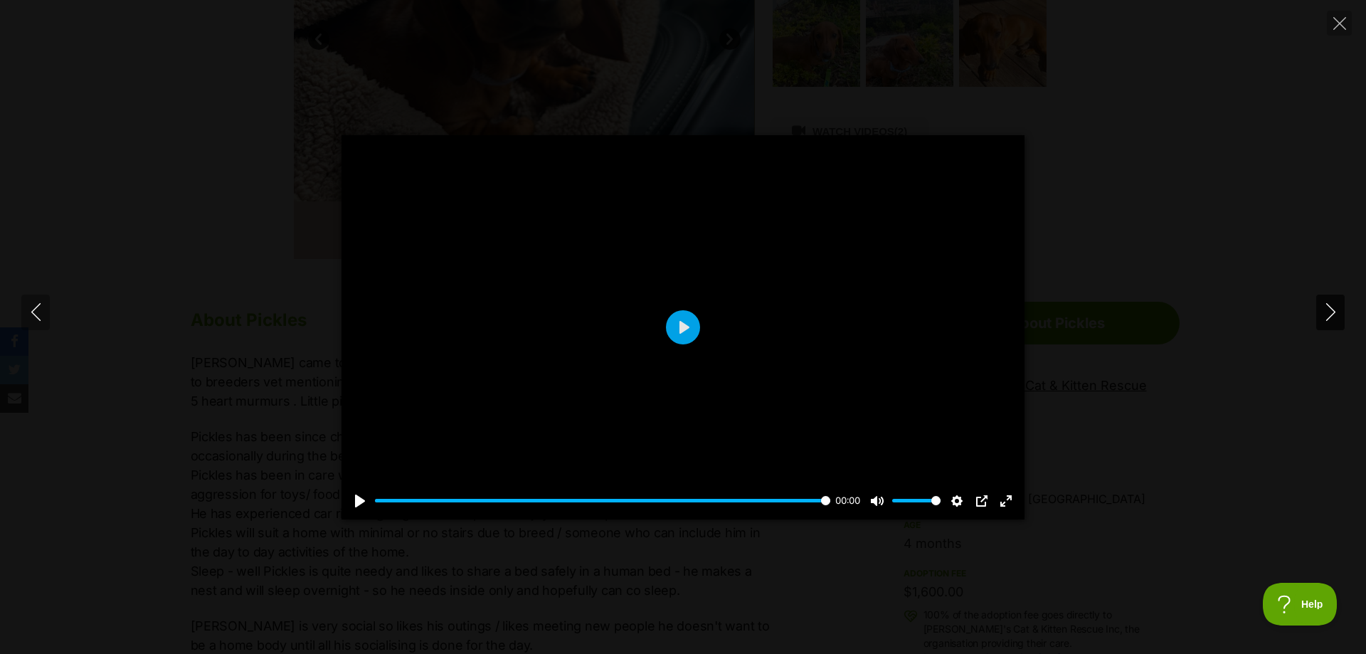
click at [1318, 313] on button "Next" at bounding box center [1330, 312] width 28 height 36
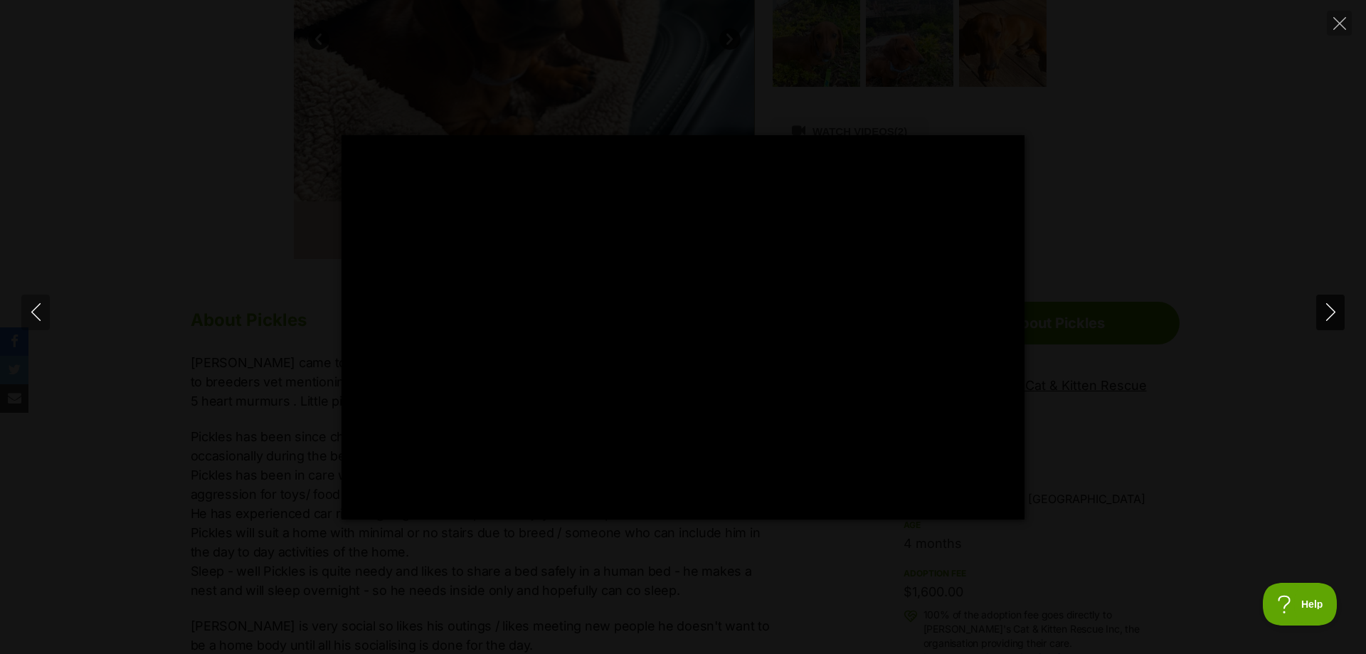
type input "100"
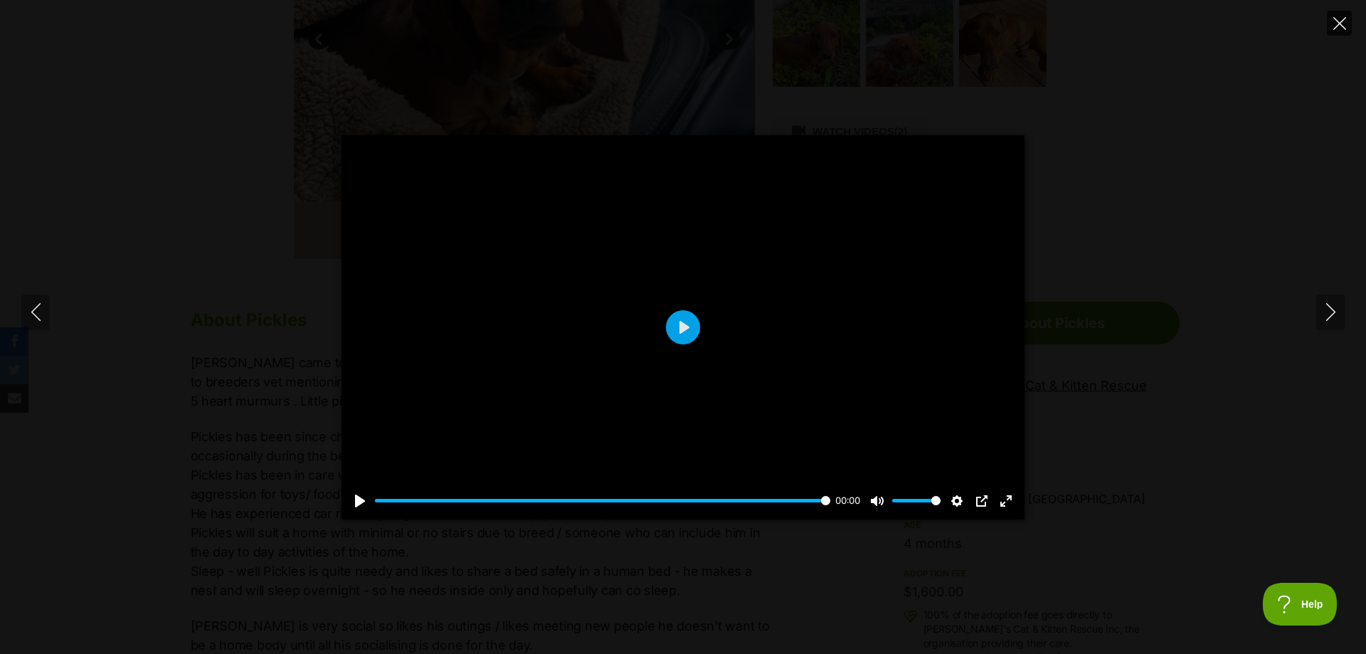
click at [1338, 28] on icon "Close" at bounding box center [1339, 23] width 13 height 13
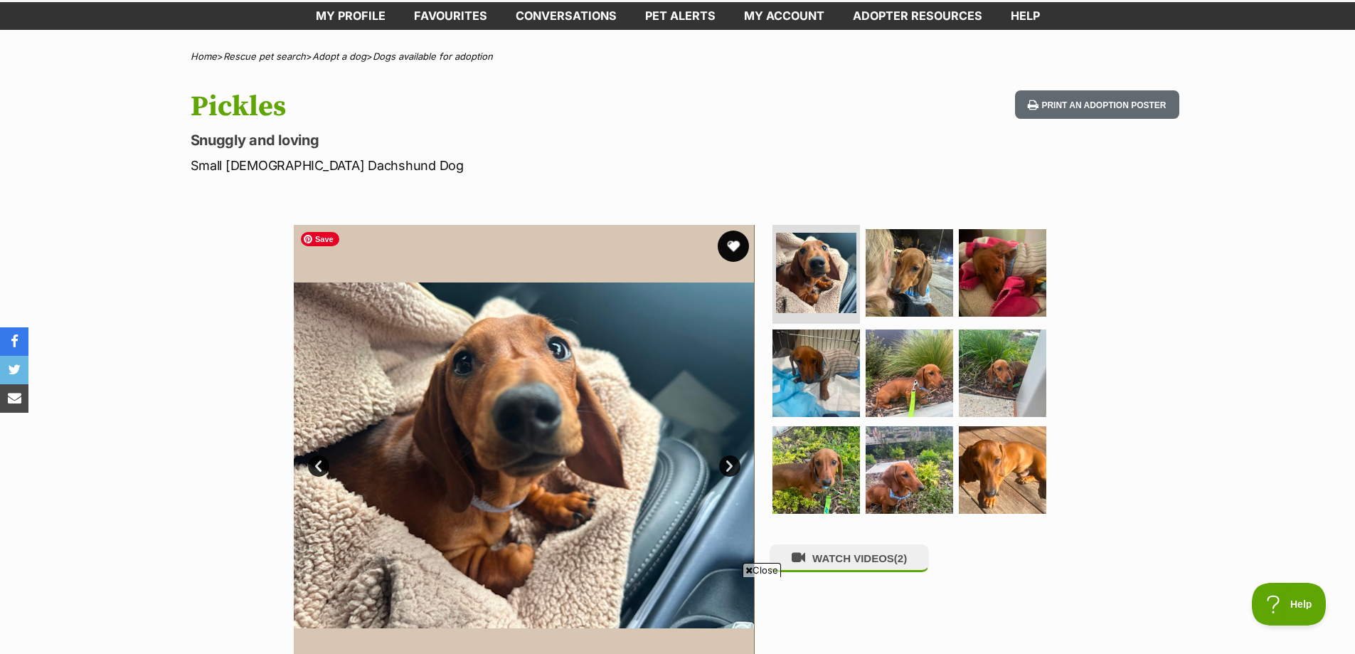
click at [736, 248] on button "favourite" at bounding box center [733, 245] width 31 height 31
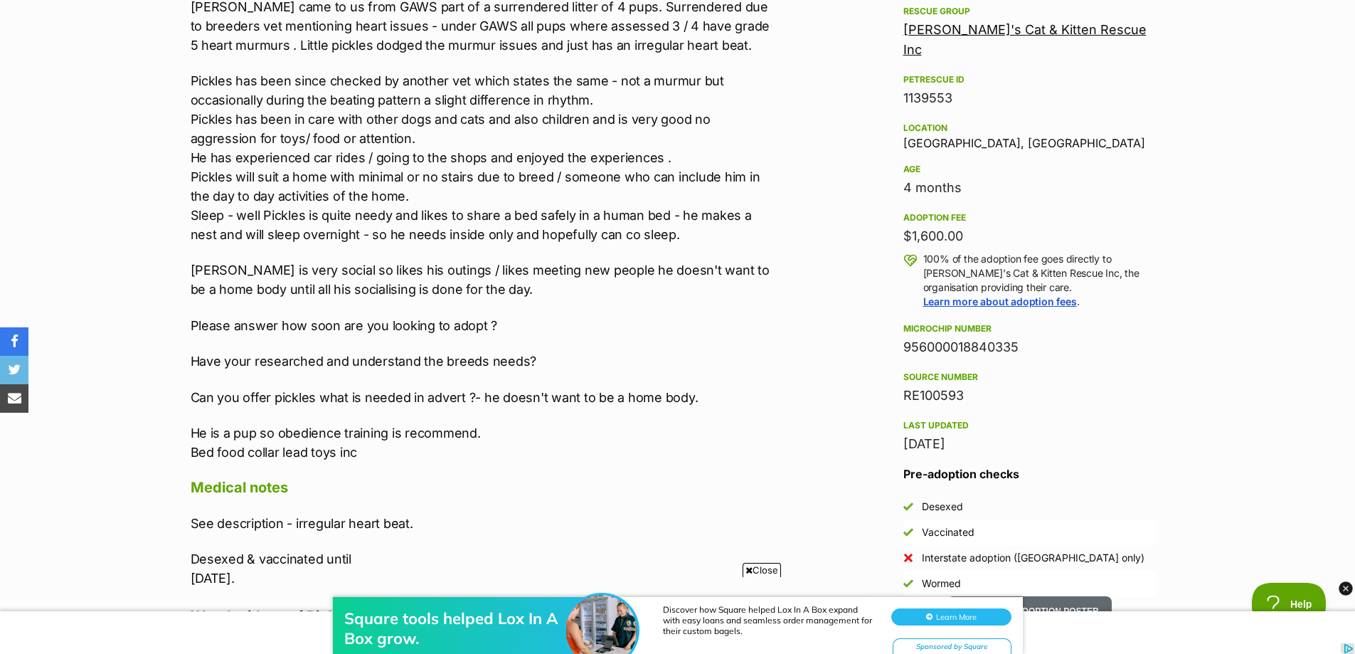
scroll to position [782, 0]
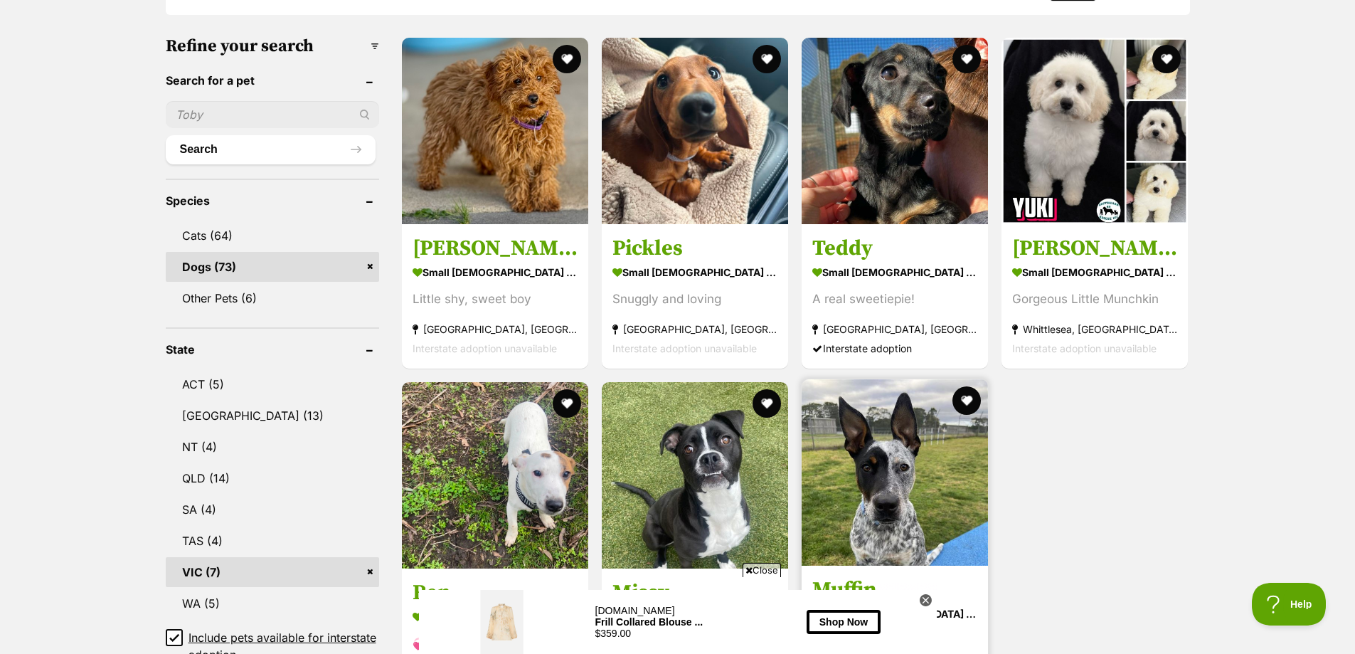
scroll to position [285, 0]
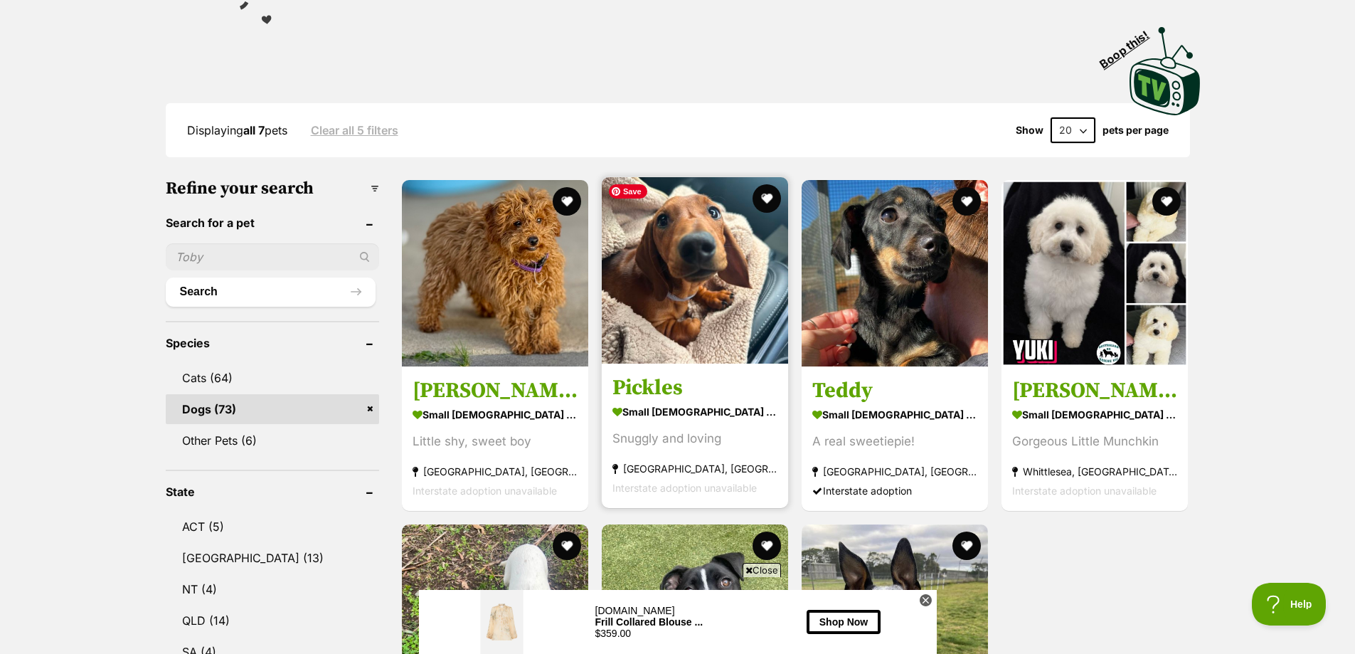
click at [679, 306] on img at bounding box center [695, 270] width 186 height 186
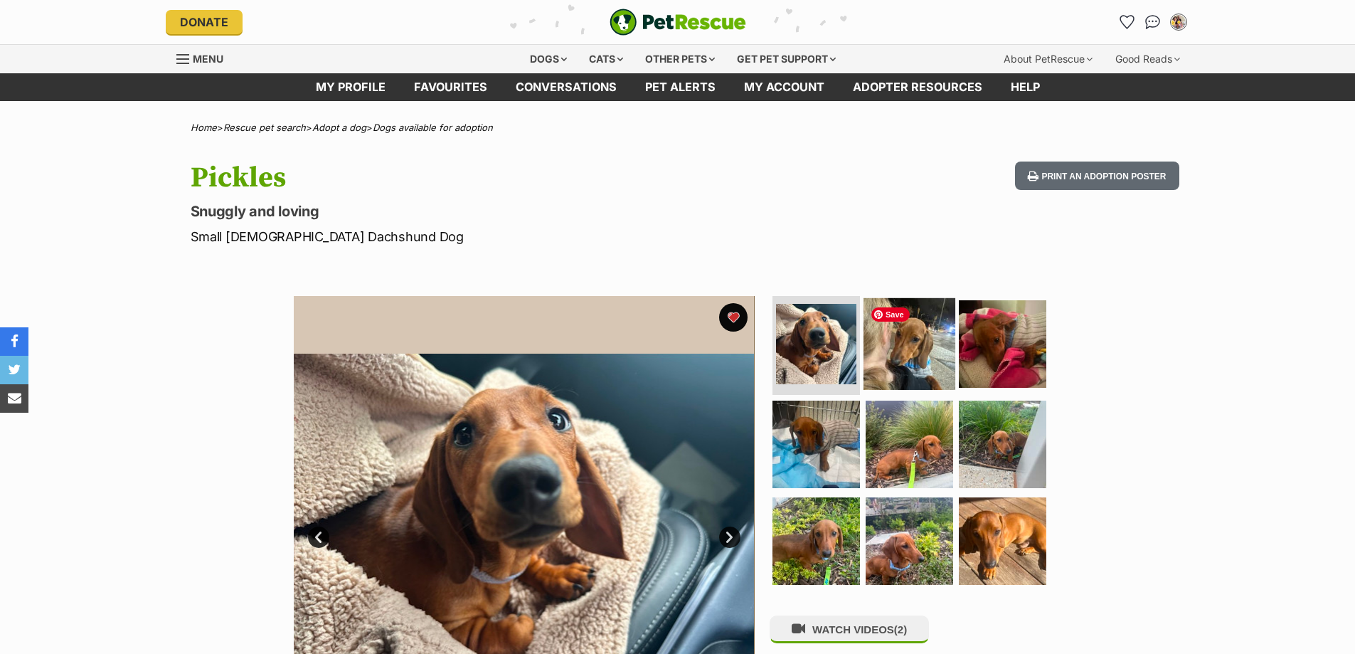
click at [923, 347] on img at bounding box center [910, 343] width 92 height 92
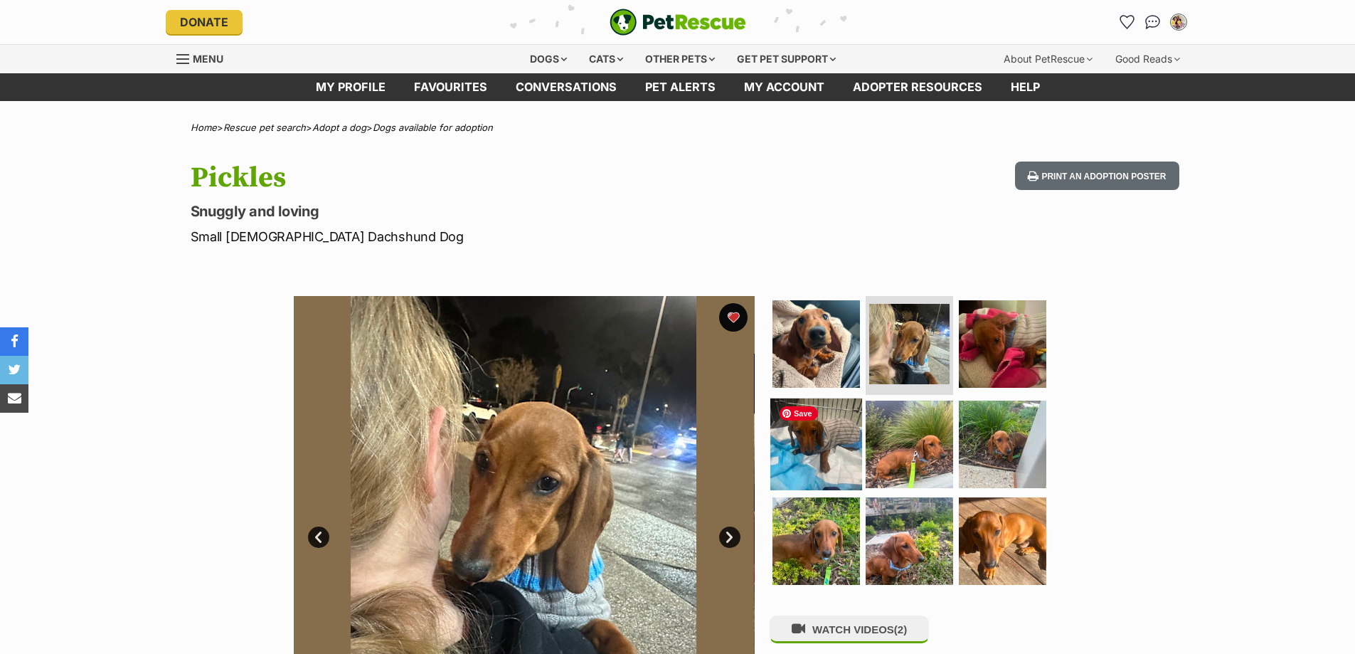
click at [817, 460] on img at bounding box center [816, 444] width 92 height 92
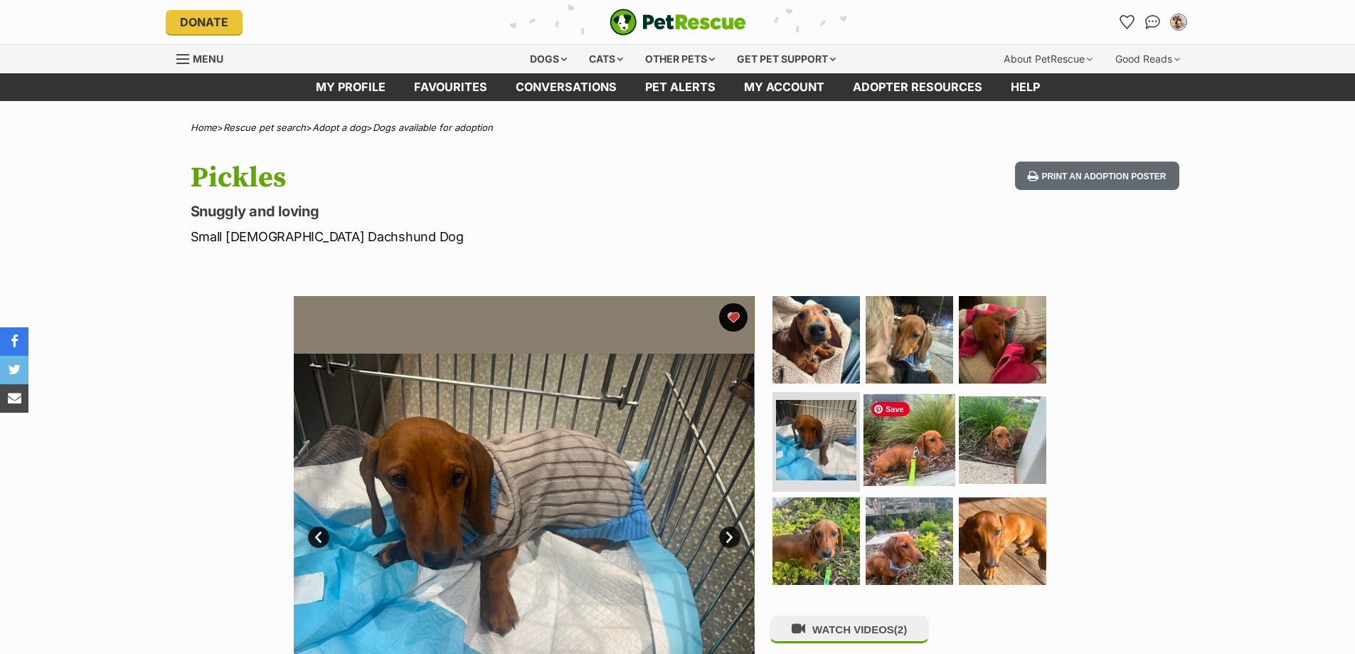
click at [904, 443] on img at bounding box center [910, 440] width 92 height 92
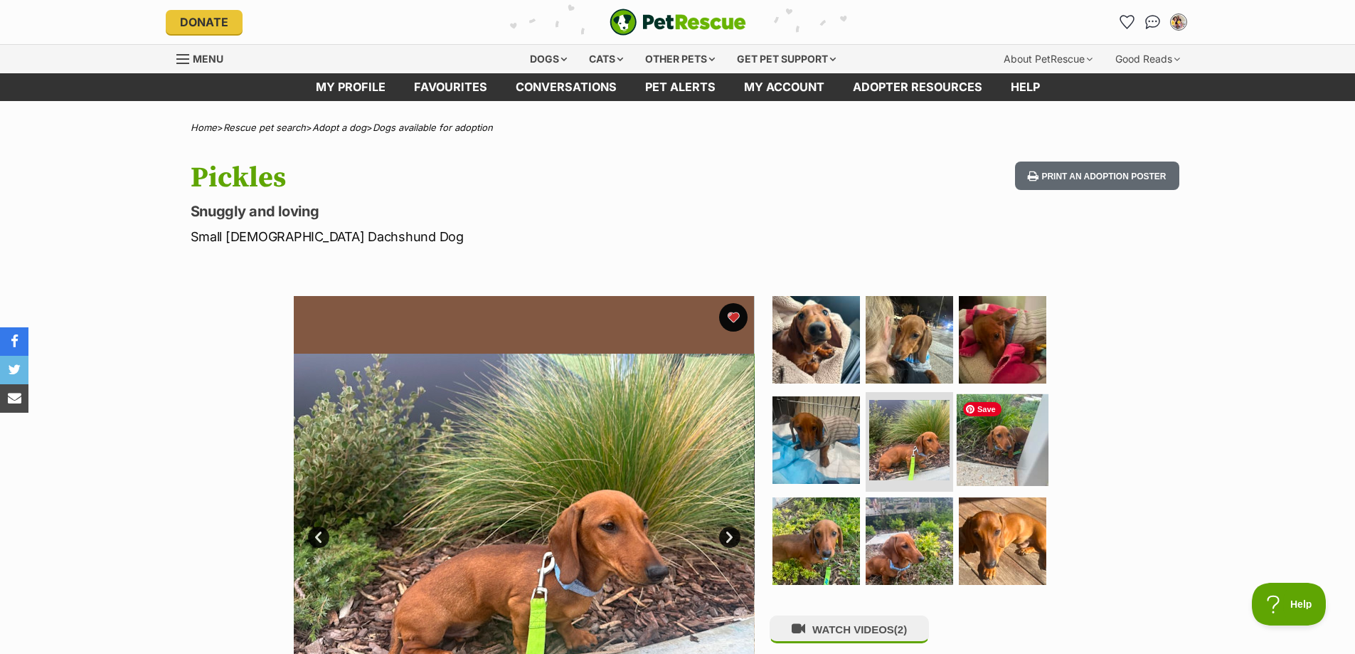
click at [980, 447] on img at bounding box center [1003, 440] width 92 height 92
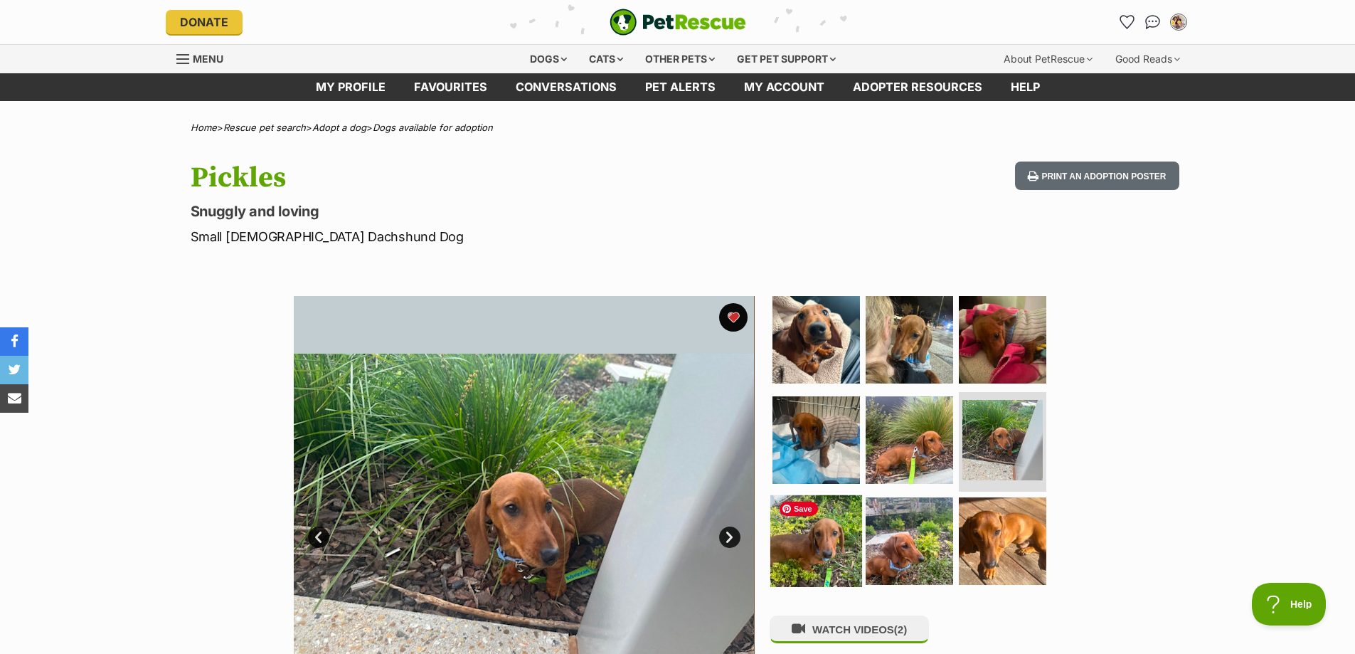
click at [814, 548] on img at bounding box center [816, 541] width 92 height 92
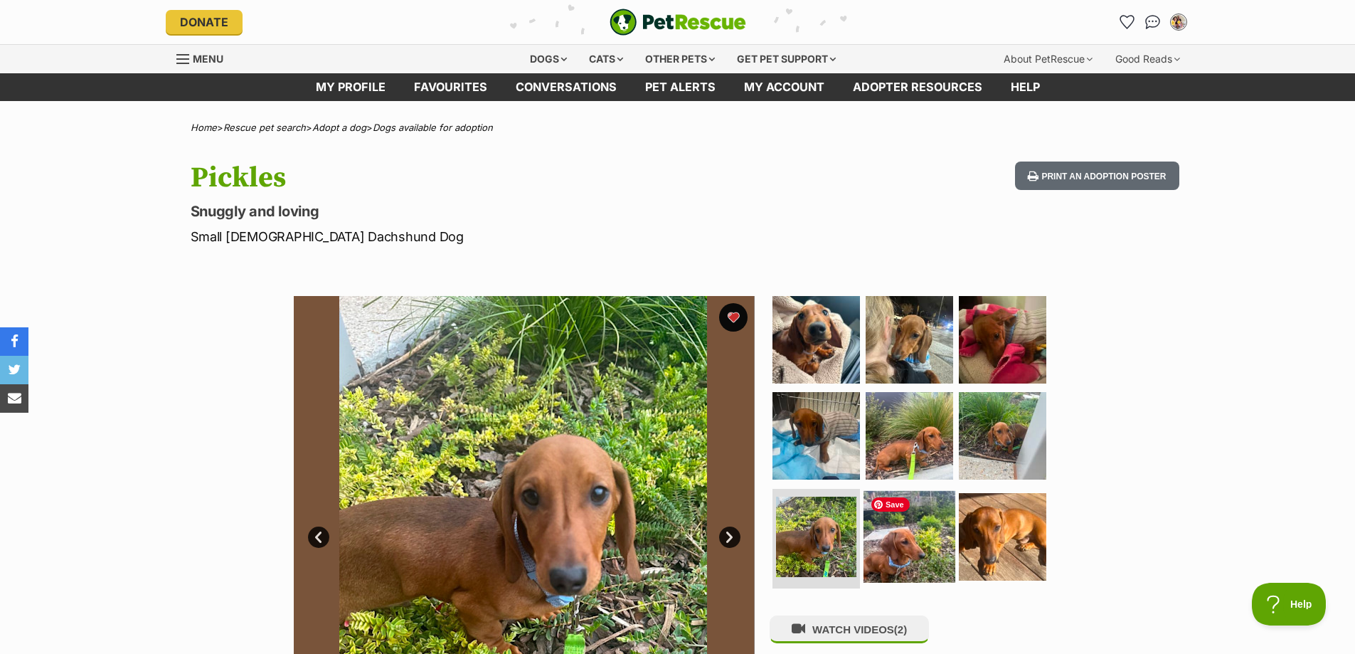
click at [900, 561] on img at bounding box center [910, 537] width 92 height 92
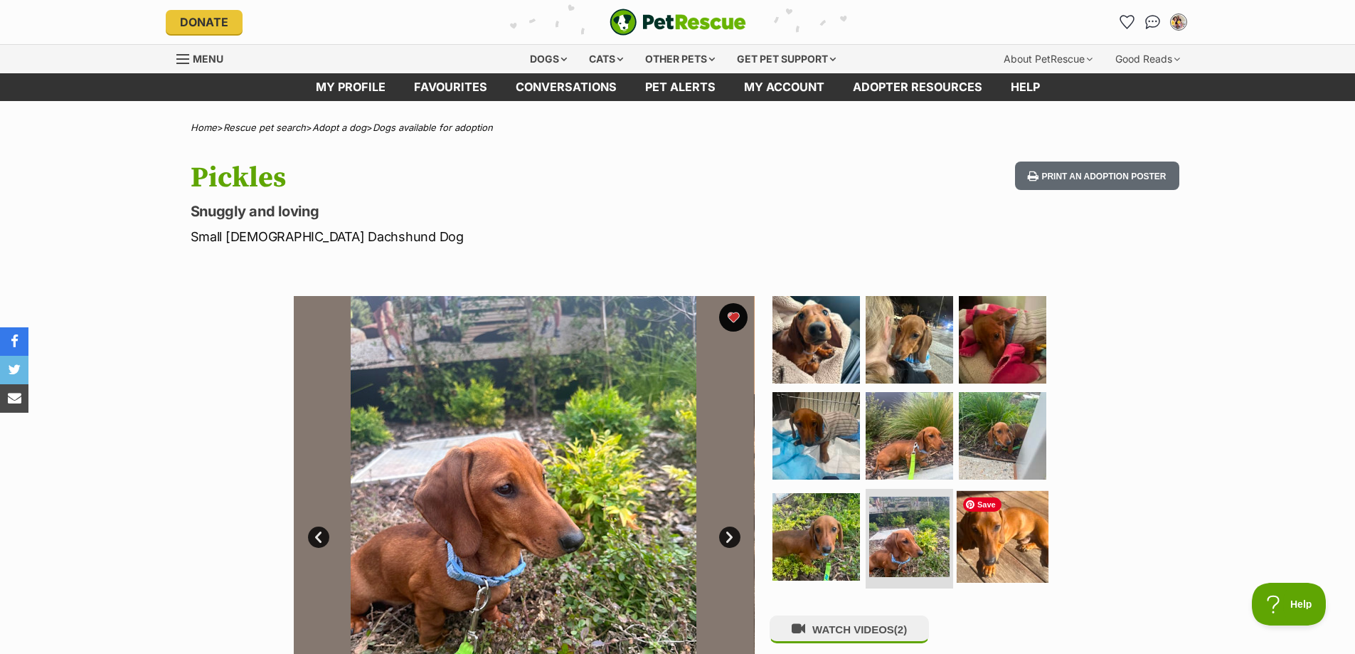
click at [980, 556] on img at bounding box center [1003, 537] width 92 height 92
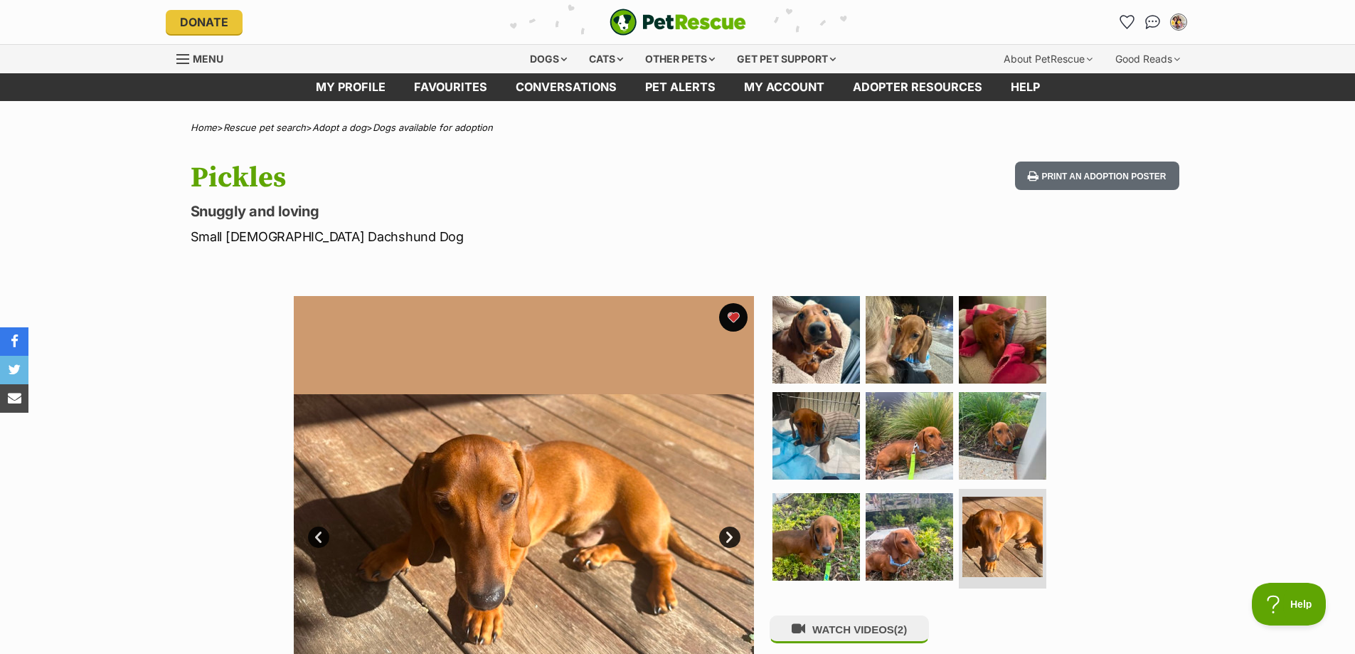
click at [730, 538] on link "Next" at bounding box center [729, 536] width 21 height 21
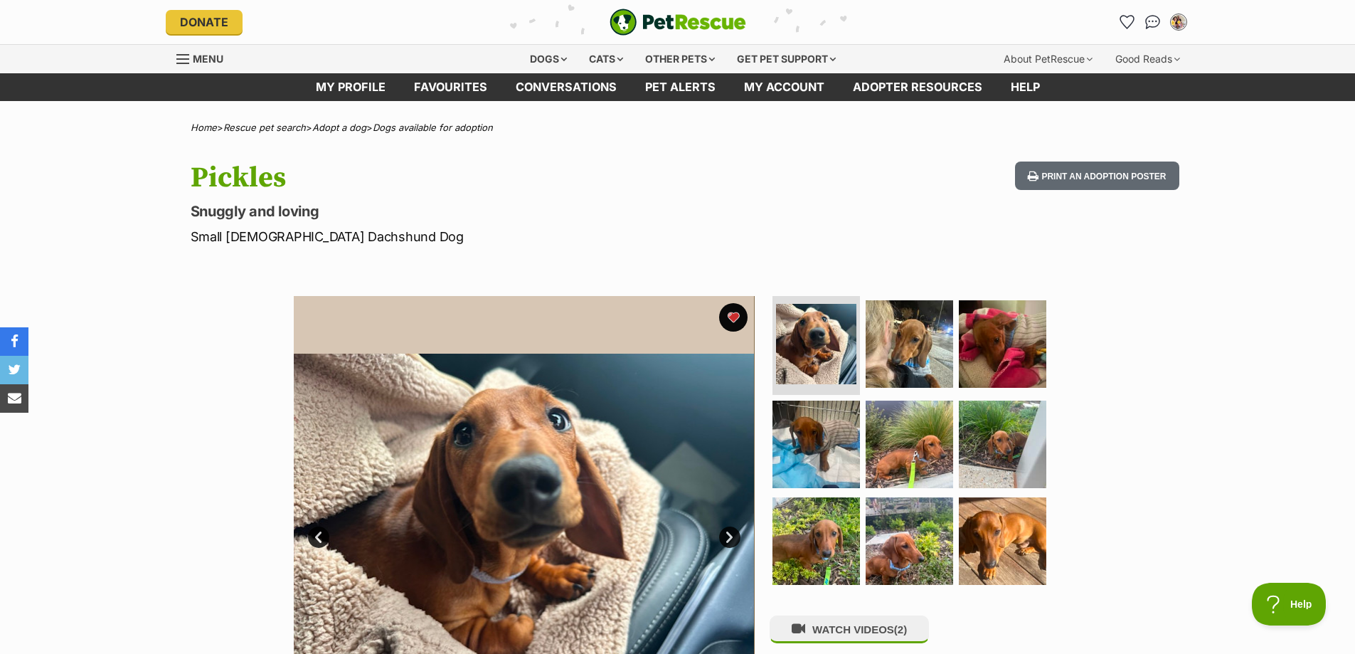
click at [1086, 465] on div "Available 1 of 9 images 1 of 9 images 1 of 9 images 1 of 9 images 1 of 9 images…" at bounding box center [677, 516] width 1355 height 482
